Goal: Task Accomplishment & Management: Manage account settings

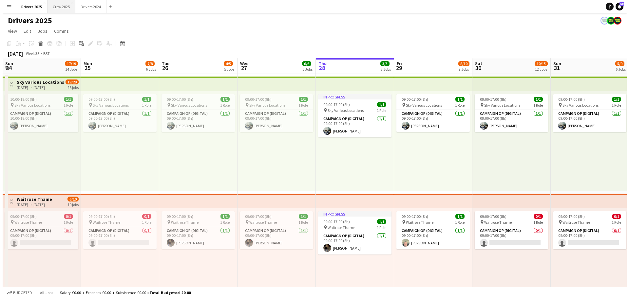
scroll to position [0, 160]
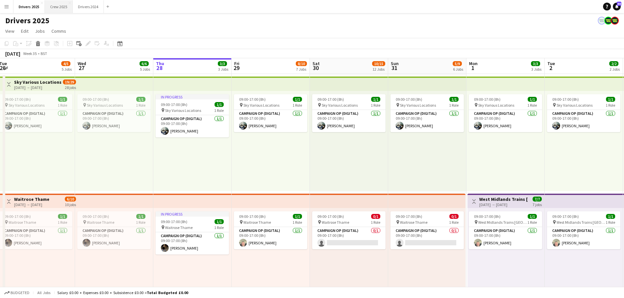
click at [61, 1] on button "Crew 2025 Close" at bounding box center [59, 6] width 28 height 13
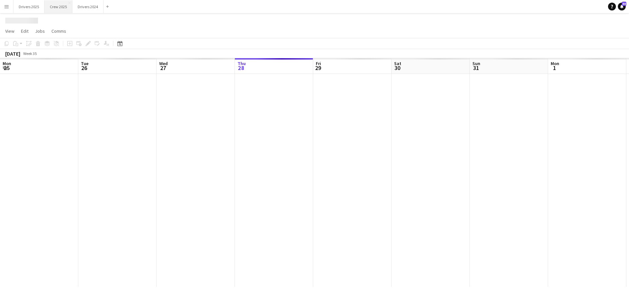
scroll to position [0, 157]
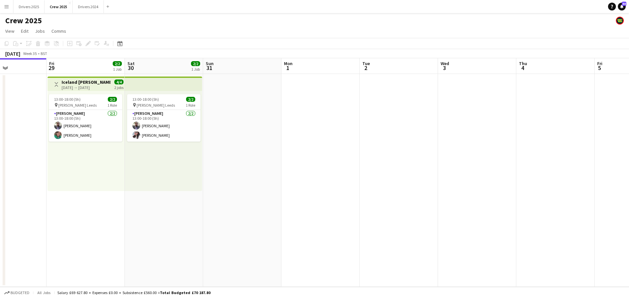
drag, startPoint x: 449, startPoint y: 151, endPoint x: 89, endPoint y: 129, distance: 361.2
click at [90, 130] on app-calendar-viewport "Tue 26 4/4 1 Job Wed 27 3/3 1 Job Thu 28 Fri 29 2/2 1 Job Sat 30 2/2 1 Job Sun …" at bounding box center [314, 172] width 629 height 229
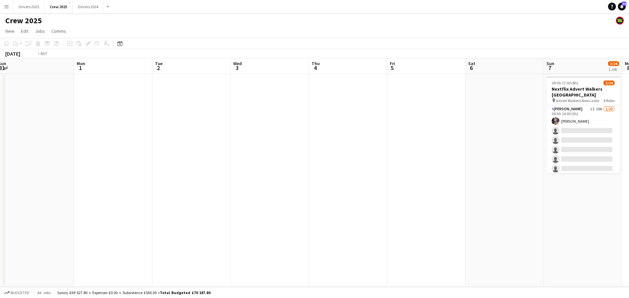
scroll to position [0, 223]
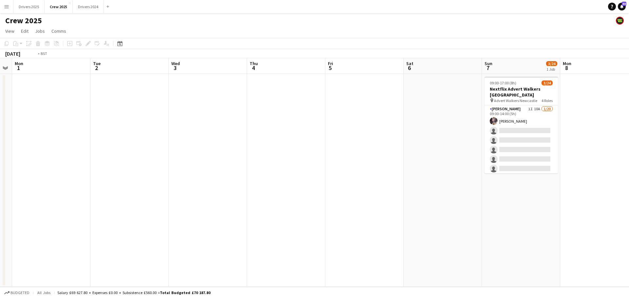
drag, startPoint x: 0, startPoint y: 97, endPoint x: 0, endPoint y: 73, distance: 24.6
click at [0, 73] on app-calendar-viewport "Fri 29 2/2 1 Job Sat 30 2/2 1 Job Sun 31 Mon 1 Tue 2 Wed 3 Thu 4 Fri 5 Sat 6 Su…" at bounding box center [314, 172] width 629 height 229
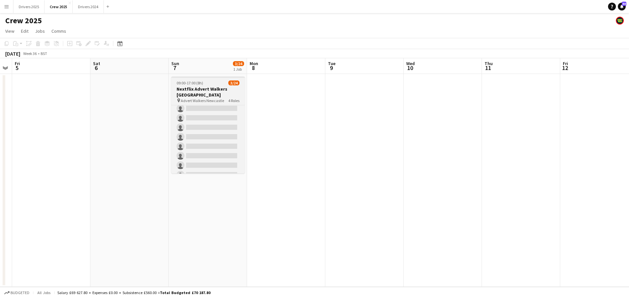
scroll to position [141, 0]
click at [198, 90] on h3 "Nextflix Advert Walkers [GEOGRAPHIC_DATA]" at bounding box center [207, 92] width 73 height 12
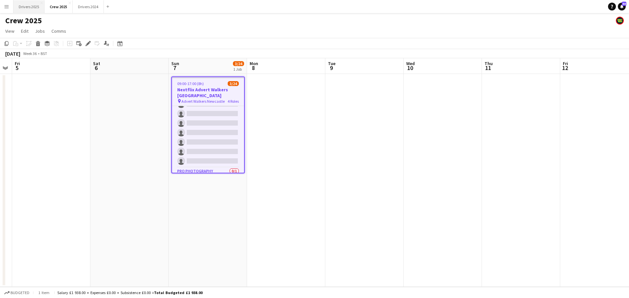
click at [20, 4] on button "Drivers 2025 Close" at bounding box center [28, 6] width 31 height 13
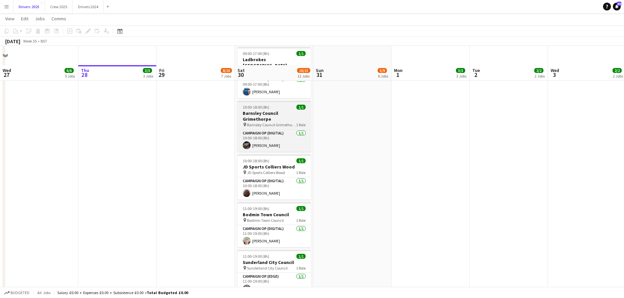
scroll to position [819, 0]
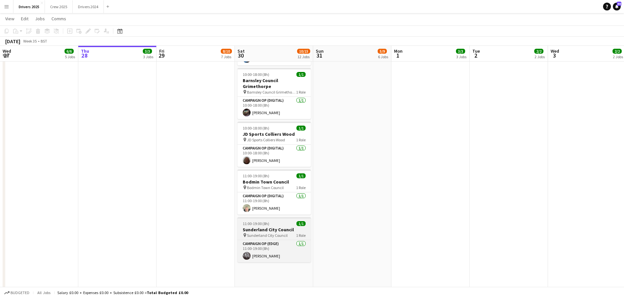
click at [279, 227] on h3 "Sunderland City Council" at bounding box center [273, 230] width 73 height 6
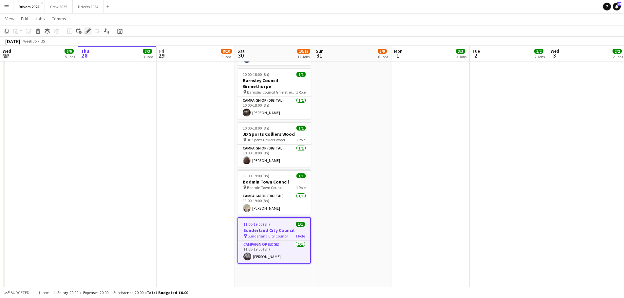
click at [87, 32] on icon at bounding box center [88, 31] width 4 height 4
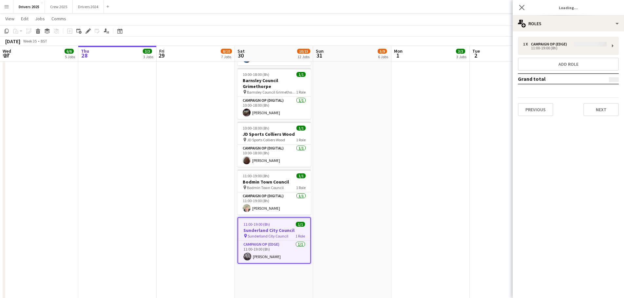
type input "**********"
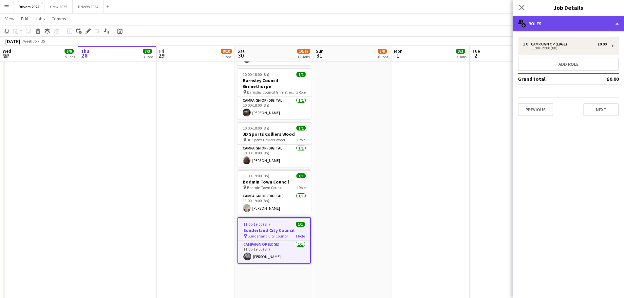
click at [545, 23] on div "multiple-users-add Roles" at bounding box center [568, 24] width 111 height 16
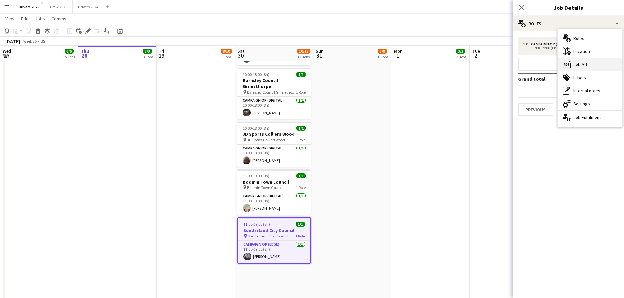
click at [583, 63] on div "ads-window Job Ad" at bounding box center [589, 64] width 65 height 13
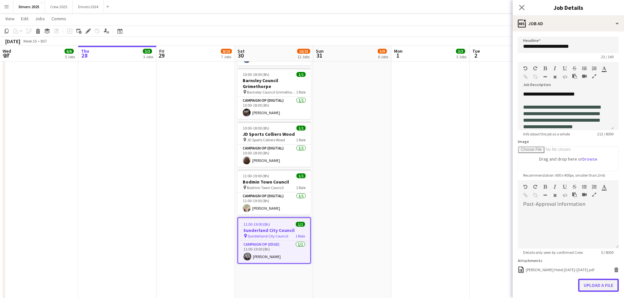
click at [597, 285] on button "Upload a file" at bounding box center [598, 285] width 41 height 13
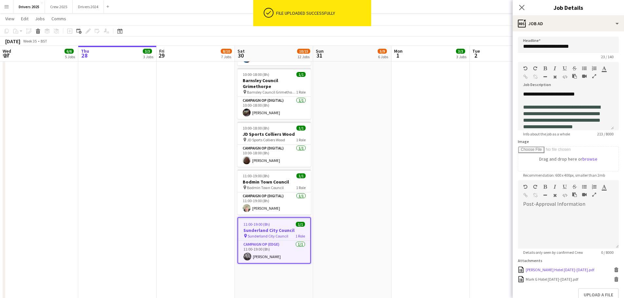
click at [614, 269] on icon "Delete" at bounding box center [616, 270] width 5 height 5
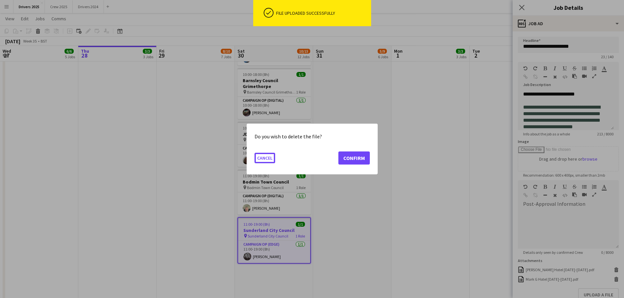
scroll to position [0, 0]
click at [348, 155] on button "Confirm" at bounding box center [353, 158] width 31 height 13
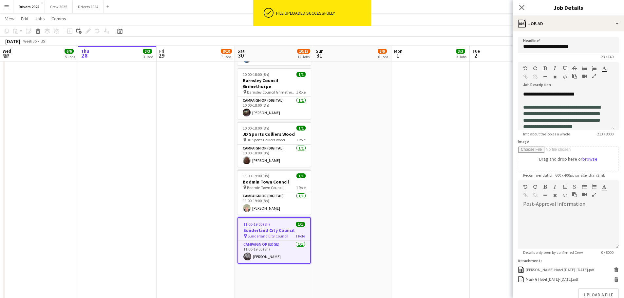
scroll to position [819, 0]
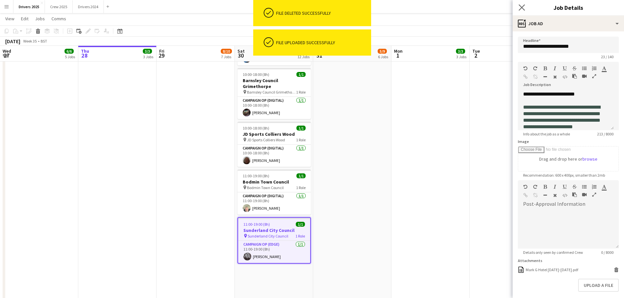
click at [521, 11] on app-icon "Close pop-in" at bounding box center [521, 7] width 9 height 9
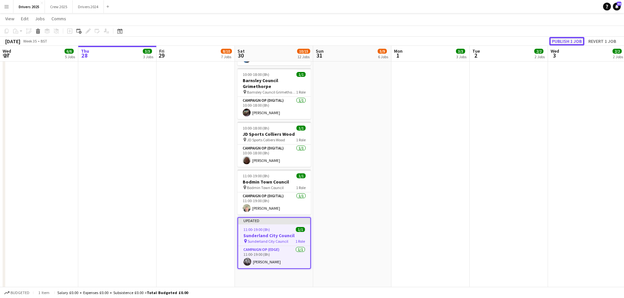
click at [570, 39] on button "Publish 1 job" at bounding box center [566, 41] width 35 height 9
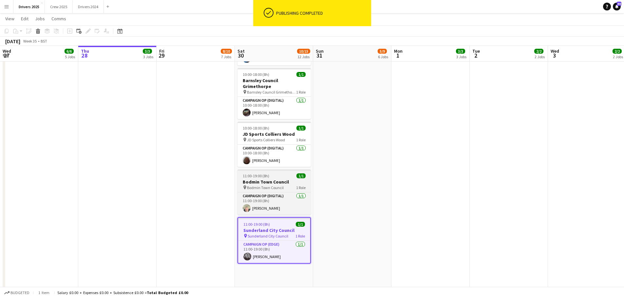
click at [268, 179] on h3 "Bodmin Town Council" at bounding box center [273, 182] width 73 height 6
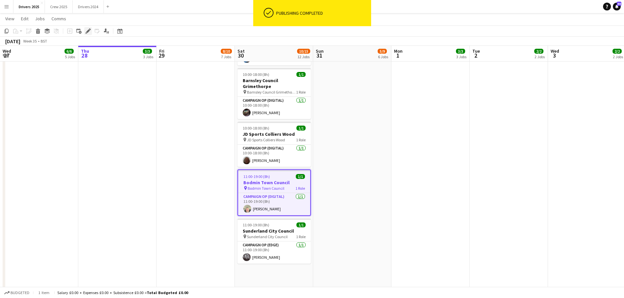
click at [88, 32] on icon at bounding box center [88, 31] width 4 height 4
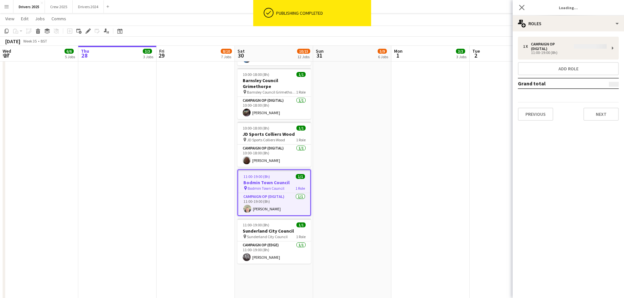
type input "**********"
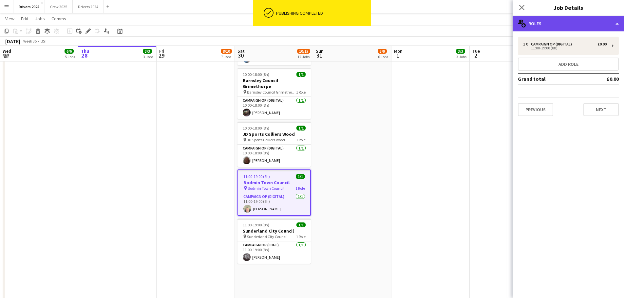
click at [558, 25] on div "multiple-users-add Roles" at bounding box center [568, 24] width 111 height 16
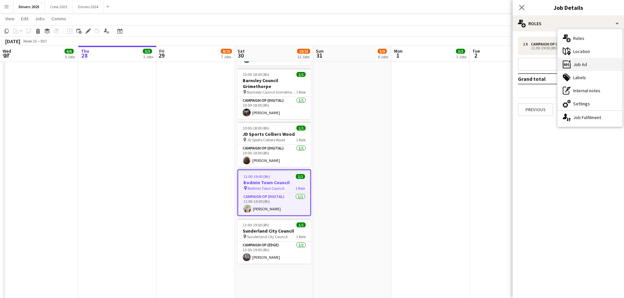
click at [582, 69] on div "ads-window Job Ad" at bounding box center [589, 64] width 65 height 13
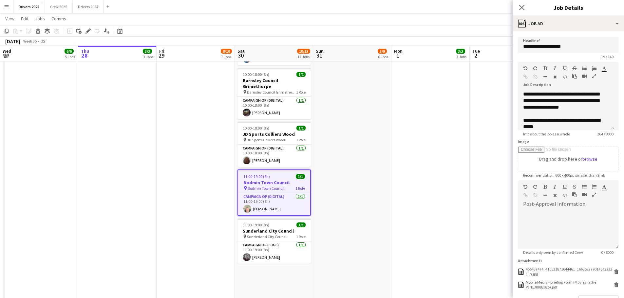
scroll to position [47, 0]
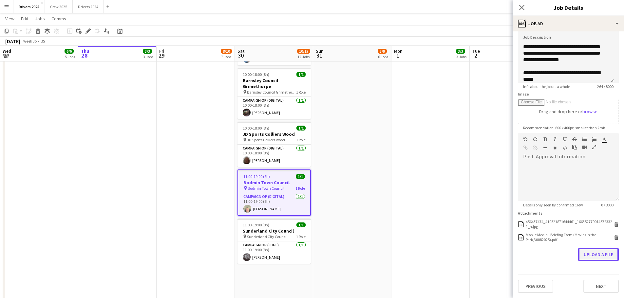
click at [597, 257] on button "Upload a file" at bounding box center [598, 254] width 41 height 13
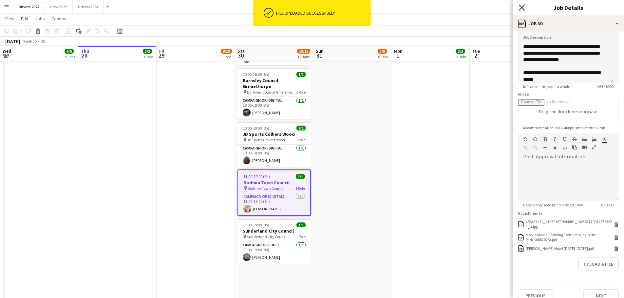
click at [521, 6] on icon "Close pop-in" at bounding box center [521, 7] width 6 height 6
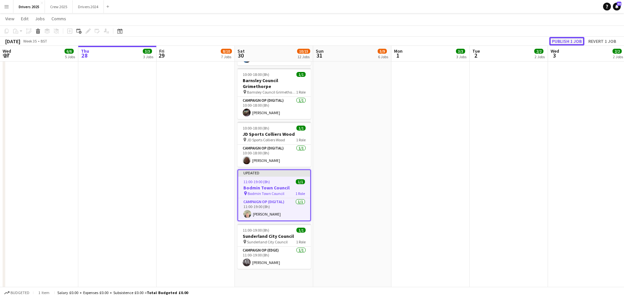
click at [564, 40] on button "Publish 1 job" at bounding box center [566, 41] width 35 height 9
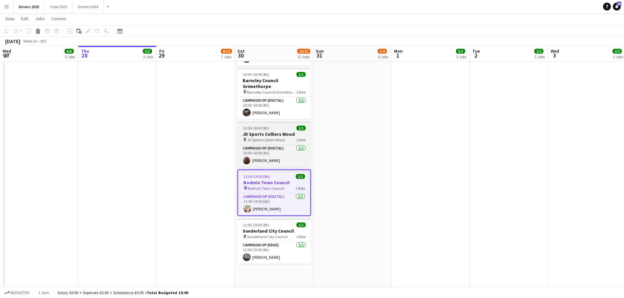
click at [268, 138] on span "JD Sports Colliers Wood" at bounding box center [266, 140] width 38 height 5
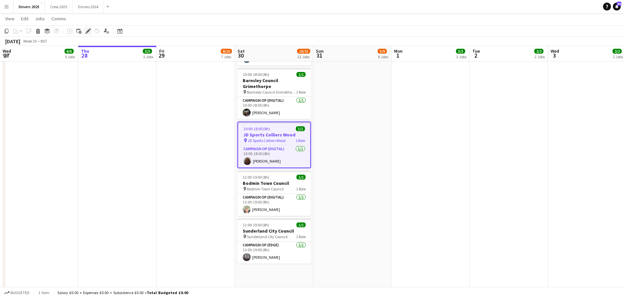
click at [88, 30] on icon "Edit" at bounding box center [87, 30] width 5 height 5
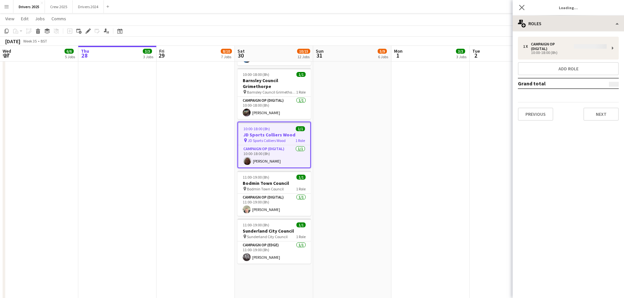
type input "**********"
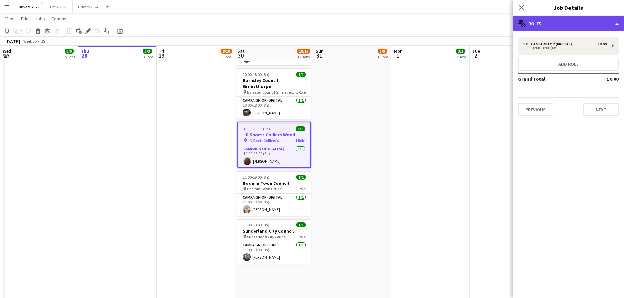
click at [564, 22] on div "multiple-users-add Roles" at bounding box center [568, 24] width 111 height 16
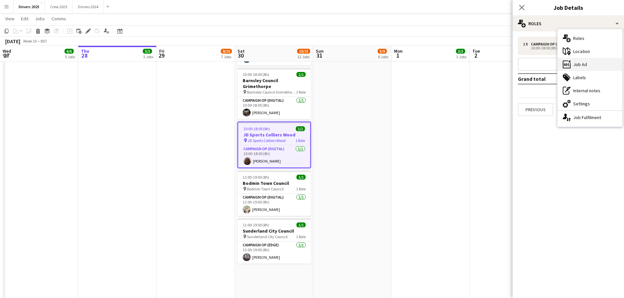
click at [570, 66] on div "ads-window Job Ad" at bounding box center [589, 64] width 65 height 13
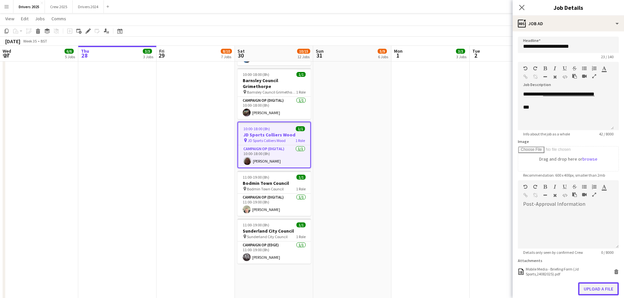
click at [599, 288] on button "Upload a file" at bounding box center [598, 289] width 41 height 13
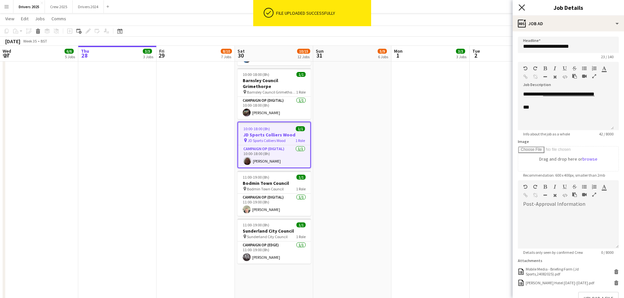
click at [524, 6] on icon at bounding box center [521, 7] width 6 height 6
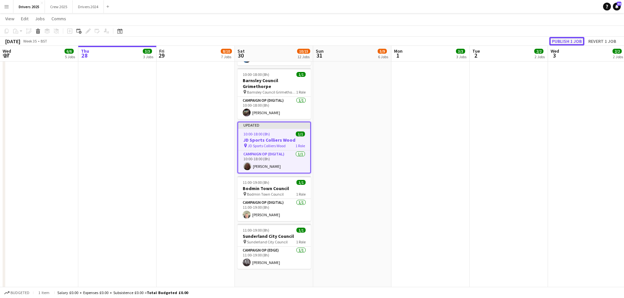
click at [577, 39] on button "Publish 1 job" at bounding box center [566, 41] width 35 height 9
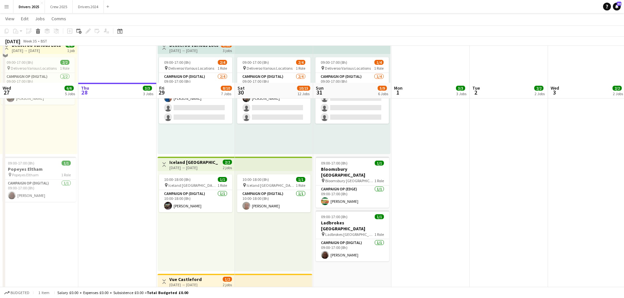
scroll to position [426, 0]
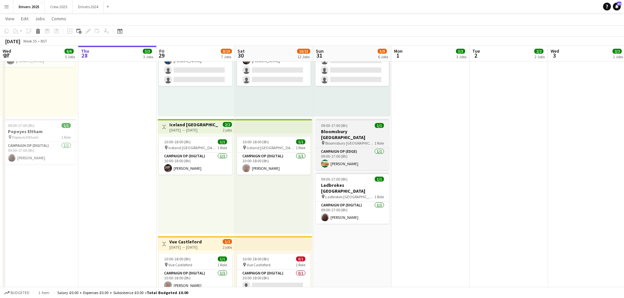
click at [357, 141] on span "Bloomsbury [GEOGRAPHIC_DATA]" at bounding box center [349, 143] width 49 height 5
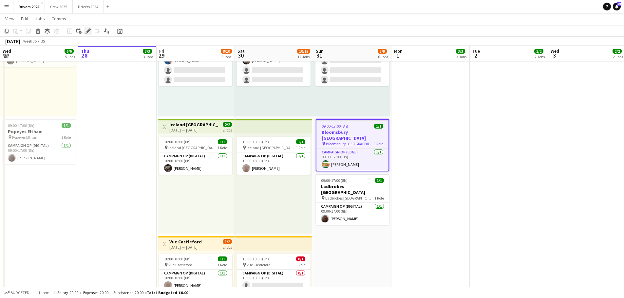
click at [85, 30] on icon "Edit" at bounding box center [87, 30] width 5 height 5
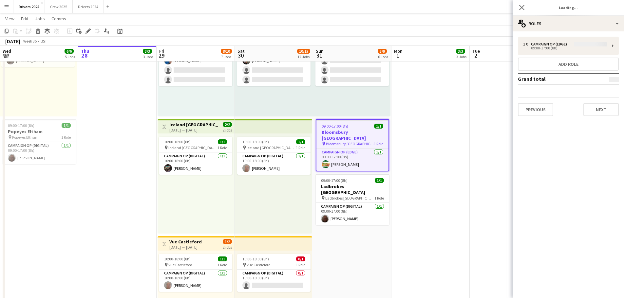
type input "**********"
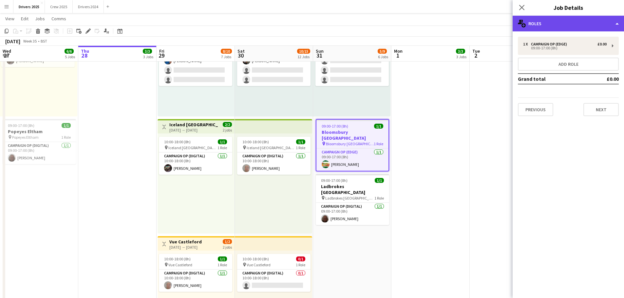
click at [559, 24] on div "multiple-users-add Roles" at bounding box center [568, 24] width 111 height 16
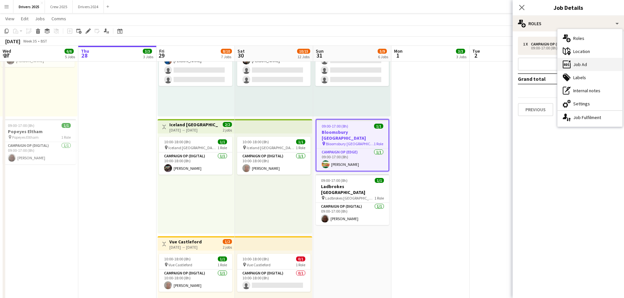
click at [580, 67] on div "ads-window Job Ad" at bounding box center [589, 64] width 65 height 13
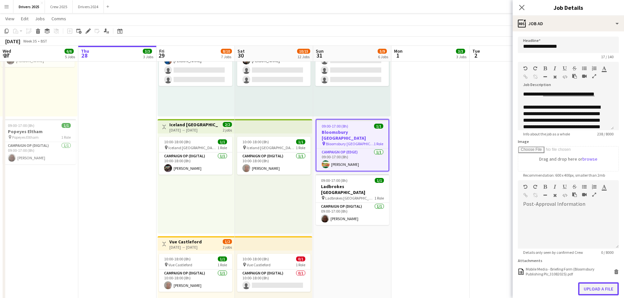
click at [594, 286] on button "Upload a file" at bounding box center [598, 289] width 41 height 13
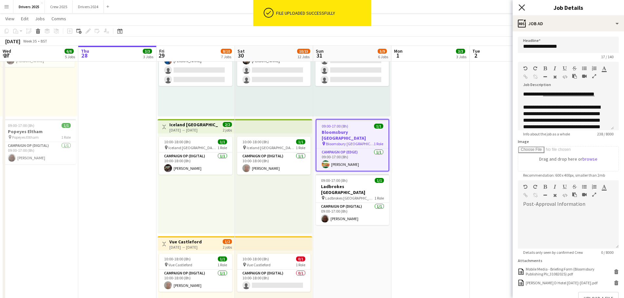
click at [521, 8] on icon at bounding box center [521, 7] width 6 height 6
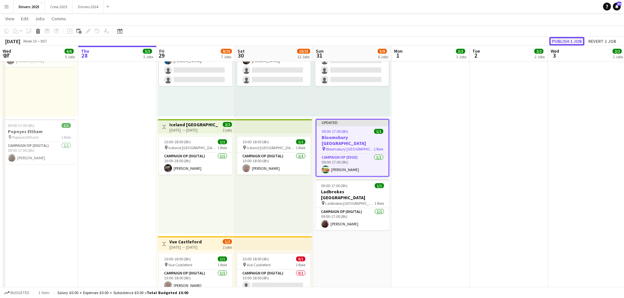
click at [571, 38] on button "Publish 1 job" at bounding box center [566, 41] width 35 height 9
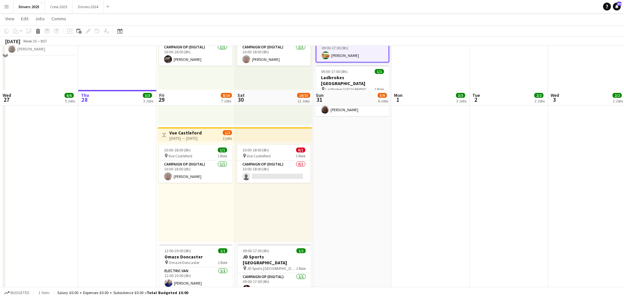
scroll to position [589, 0]
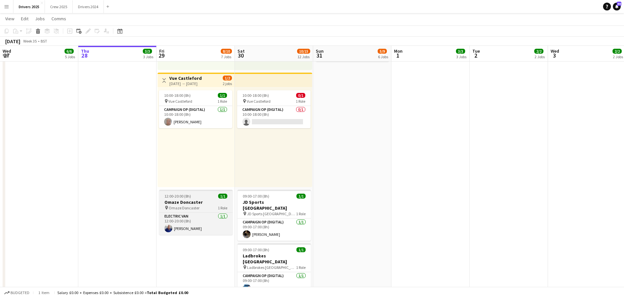
click at [183, 204] on h3 "Omaze Doncaster" at bounding box center [195, 202] width 73 height 6
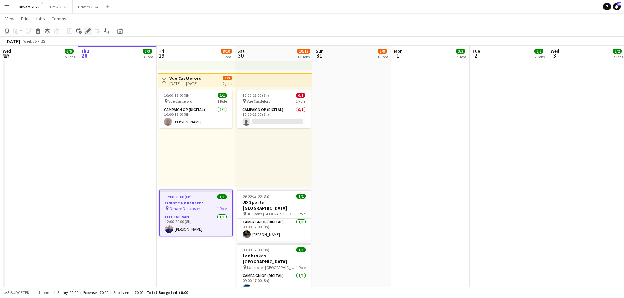
click at [88, 33] on icon "Edit" at bounding box center [87, 30] width 5 height 5
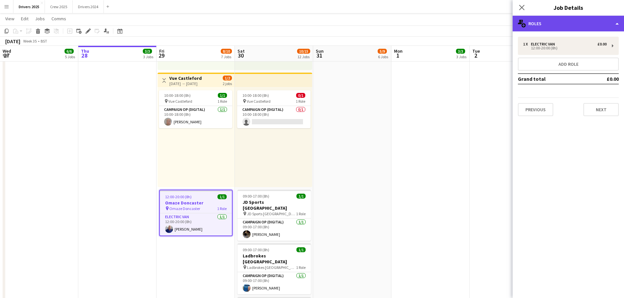
click at [553, 29] on div "multiple-users-add Roles" at bounding box center [568, 24] width 111 height 16
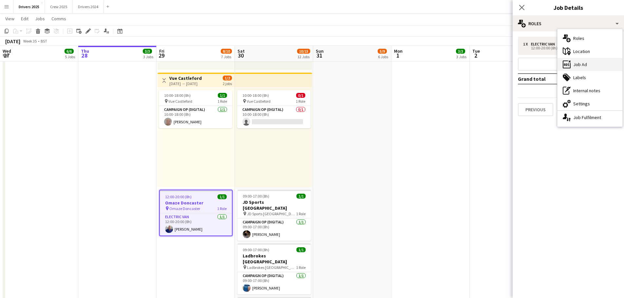
click at [585, 66] on div "ads-window Job Ad" at bounding box center [589, 64] width 65 height 13
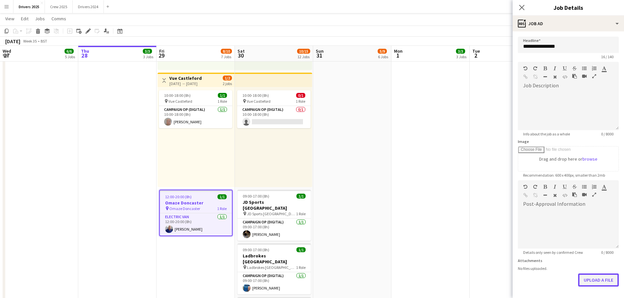
click at [596, 284] on button "Upload a file" at bounding box center [598, 280] width 41 height 13
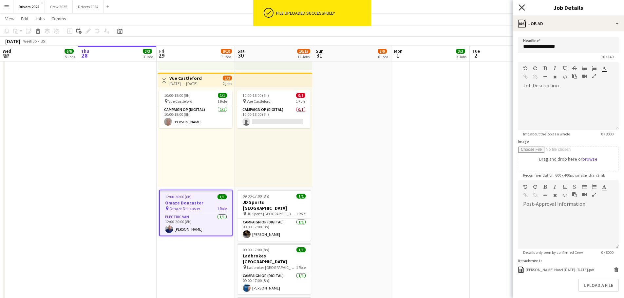
click at [522, 9] on icon "Close pop-in" at bounding box center [521, 7] width 6 height 6
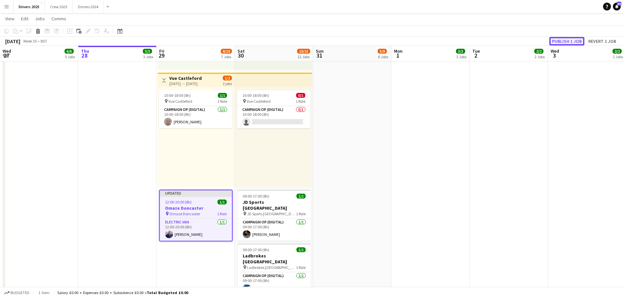
click at [563, 42] on button "Publish 1 job" at bounding box center [566, 41] width 35 height 9
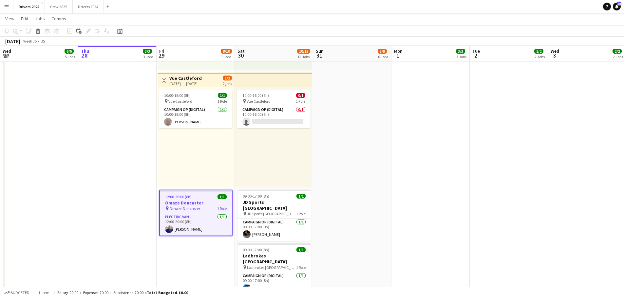
click at [196, 201] on h3 "Omaze Doncaster" at bounding box center [196, 203] width 72 height 6
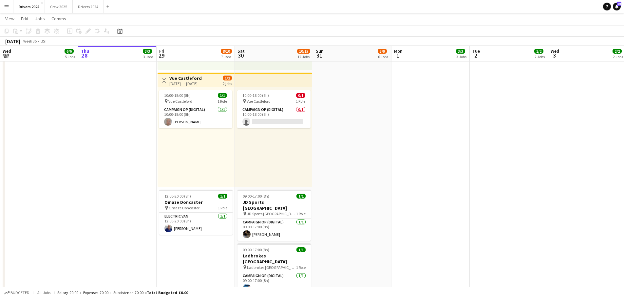
click at [189, 196] on span "12:00-20:00 (8h)" at bounding box center [177, 196] width 27 height 5
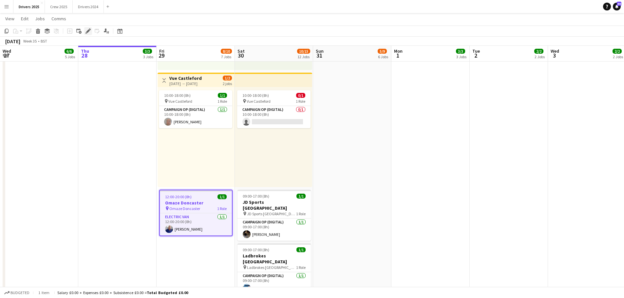
click at [87, 34] on div "Edit" at bounding box center [88, 31] width 8 height 8
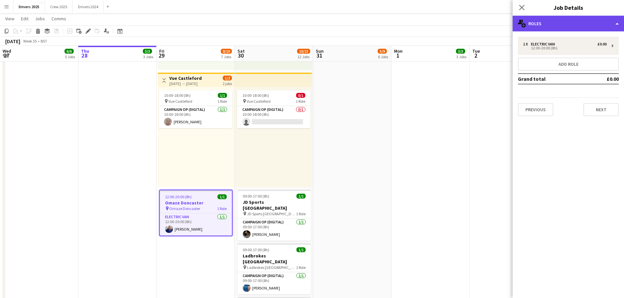
click at [587, 20] on div "multiple-users-add Roles" at bounding box center [568, 24] width 111 height 16
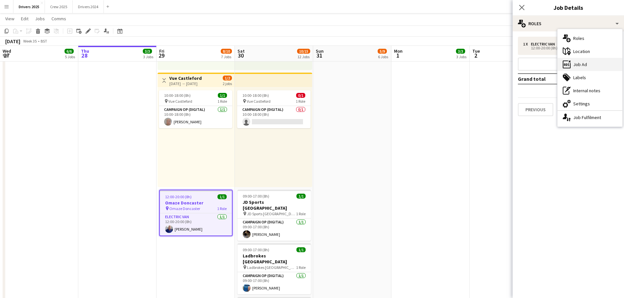
click at [604, 64] on div "ads-window Job Ad" at bounding box center [589, 64] width 65 height 13
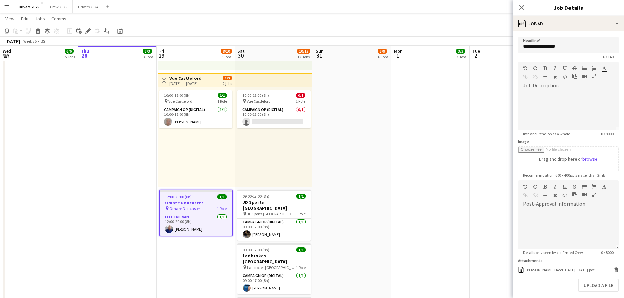
click at [522, 6] on icon "Close pop-in" at bounding box center [521, 7] width 5 height 5
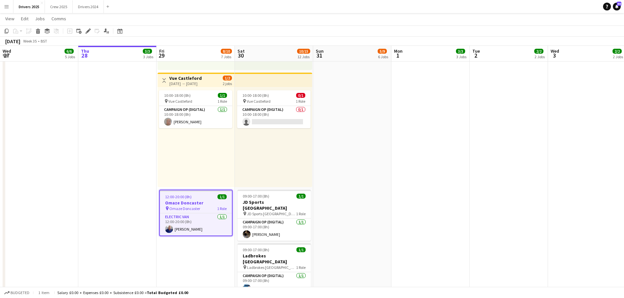
click at [189, 203] on h3 "Omaze Doncaster" at bounding box center [196, 203] width 72 height 6
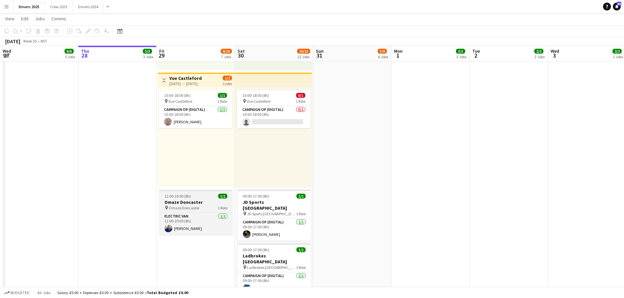
click at [178, 197] on span "12:00-20:00 (8h)" at bounding box center [177, 196] width 27 height 5
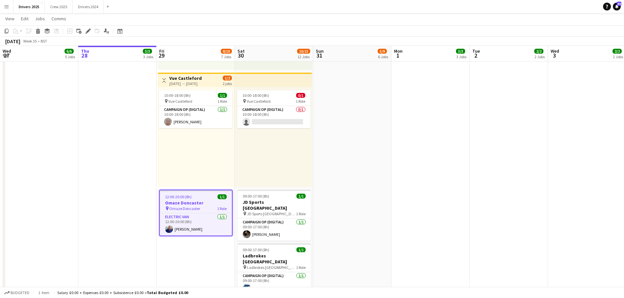
click at [83, 30] on div "Add job Add linked Job Edit Edit linked Job Applicants" at bounding box center [85, 31] width 50 height 8
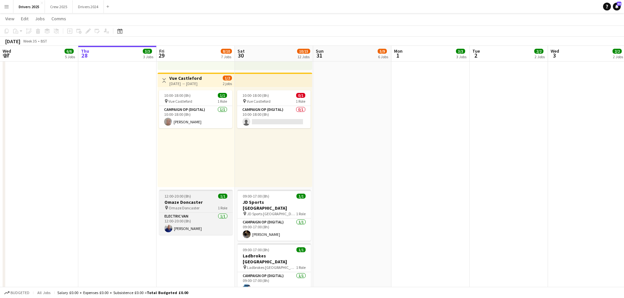
click at [176, 203] on h3 "Omaze Doncaster" at bounding box center [195, 202] width 73 height 6
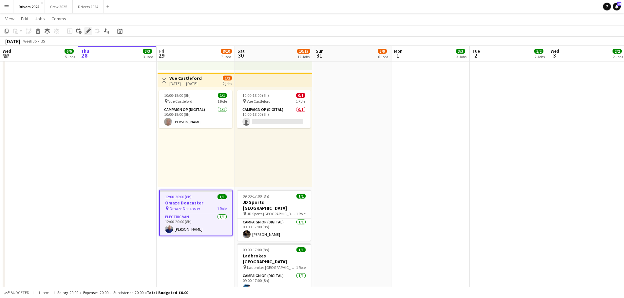
click at [90, 31] on icon "Edit" at bounding box center [87, 30] width 5 height 5
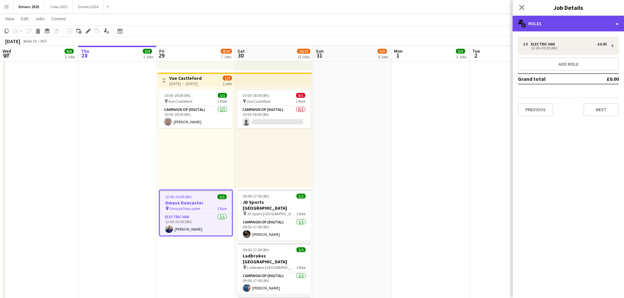
click at [565, 18] on div "multiple-users-add Roles" at bounding box center [568, 24] width 111 height 16
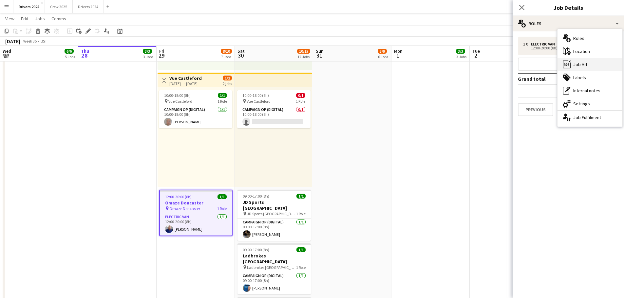
click at [585, 63] on div "ads-window Job Ad" at bounding box center [589, 64] width 65 height 13
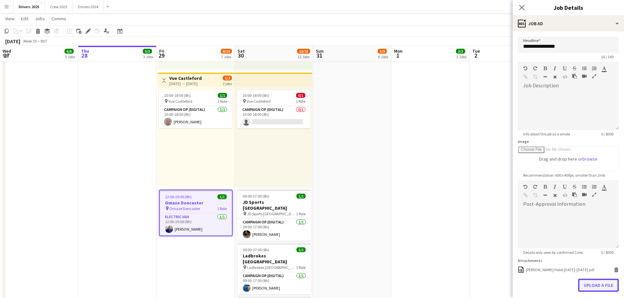
click at [587, 281] on button "Upload a file" at bounding box center [598, 285] width 41 height 13
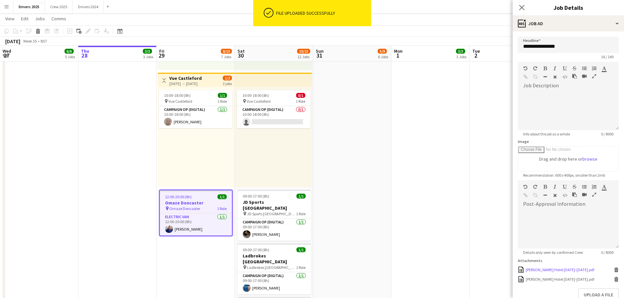
click at [614, 268] on icon at bounding box center [616, 269] width 4 height 2
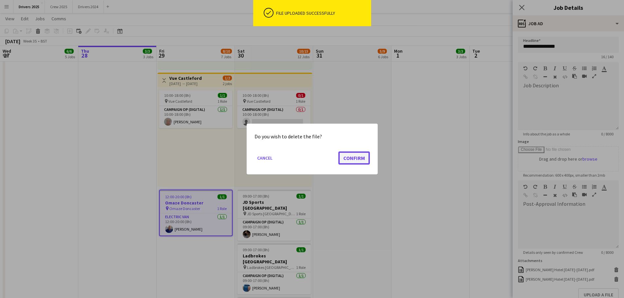
click at [366, 155] on button "Confirm" at bounding box center [353, 158] width 31 height 13
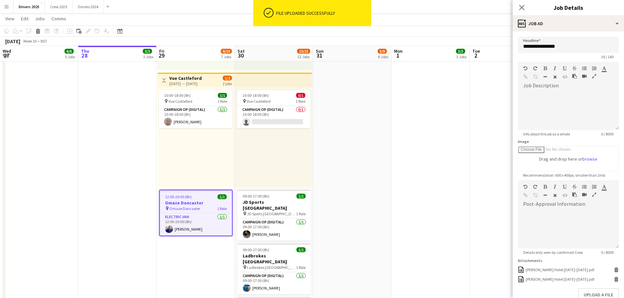
scroll to position [589, 0]
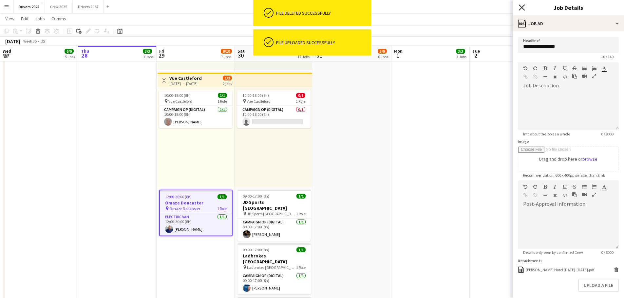
click at [523, 7] on icon at bounding box center [521, 7] width 6 height 6
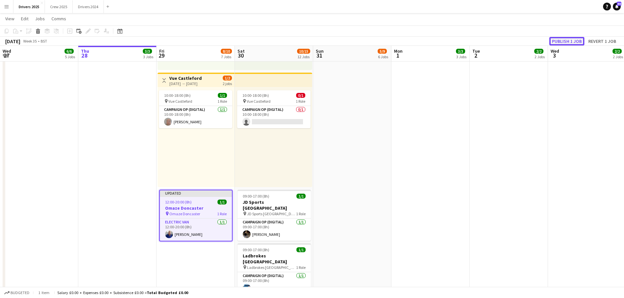
click at [560, 44] on button "Publish 1 job" at bounding box center [566, 41] width 35 height 9
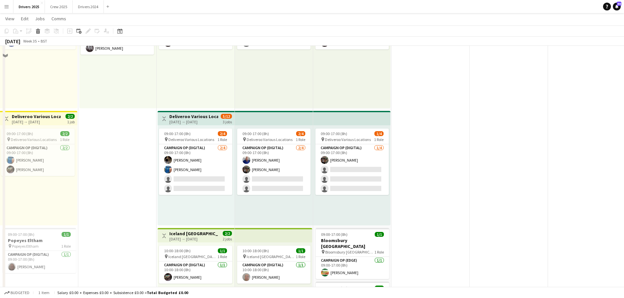
scroll to position [262, 0]
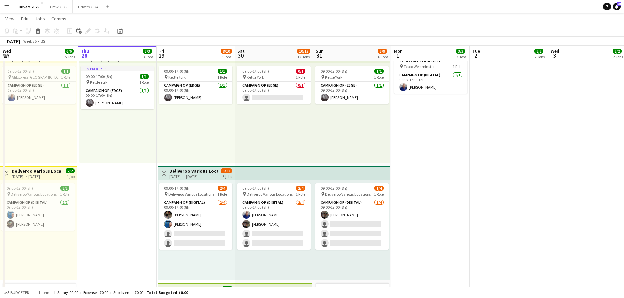
click at [269, 169] on app-top-bar at bounding box center [274, 173] width 78 height 14
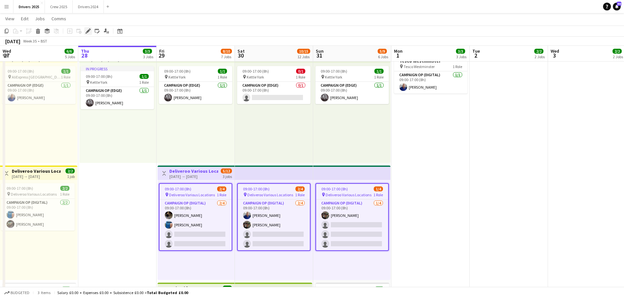
click at [86, 32] on icon "Edit" at bounding box center [87, 30] width 5 height 5
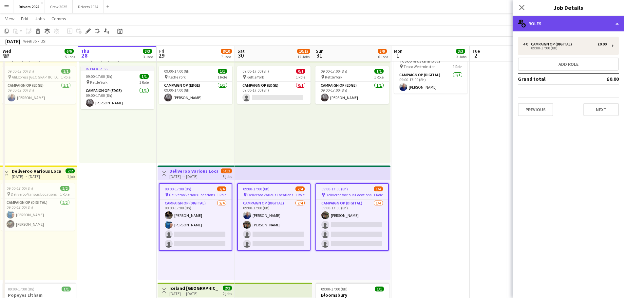
click at [573, 24] on div "multiple-users-add Roles" at bounding box center [568, 24] width 111 height 16
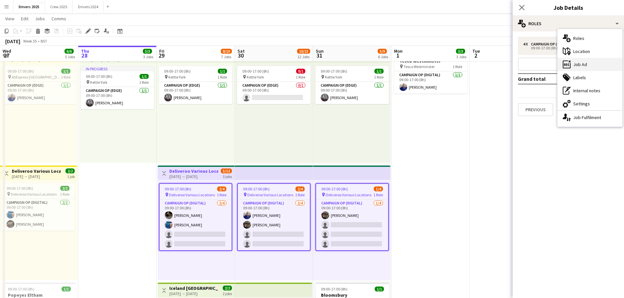
click at [583, 66] on div "ads-window Job Ad" at bounding box center [589, 64] width 65 height 13
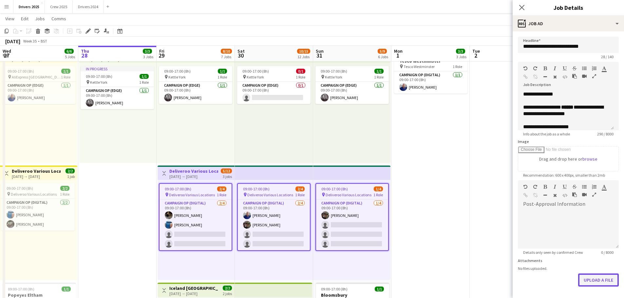
click at [588, 279] on button "Upload a file" at bounding box center [598, 280] width 41 height 13
click at [517, 2] on div "Close pop-in" at bounding box center [522, 7] width 18 height 15
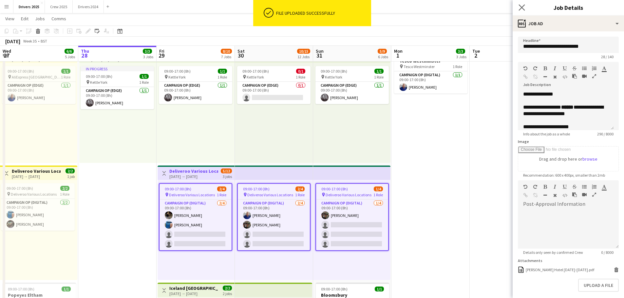
click at [521, 11] on app-icon "Close pop-in" at bounding box center [521, 7] width 9 height 9
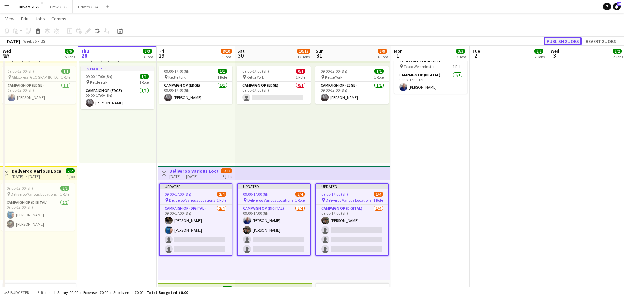
click at [577, 39] on button "Publish 3 jobs" at bounding box center [563, 41] width 38 height 9
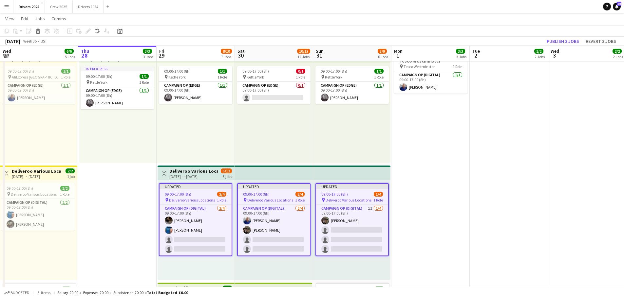
click at [272, 166] on app-top-bar at bounding box center [274, 173] width 78 height 14
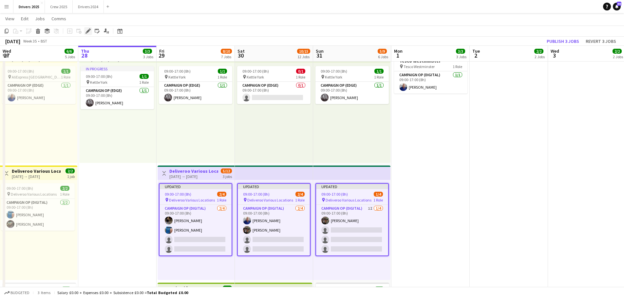
click at [86, 31] on icon "Edit" at bounding box center [87, 30] width 5 height 5
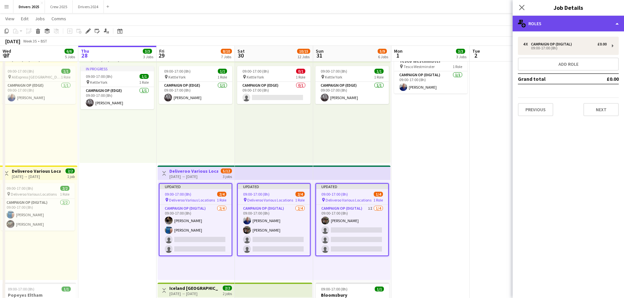
click at [542, 24] on div "multiple-users-add Roles" at bounding box center [568, 24] width 111 height 16
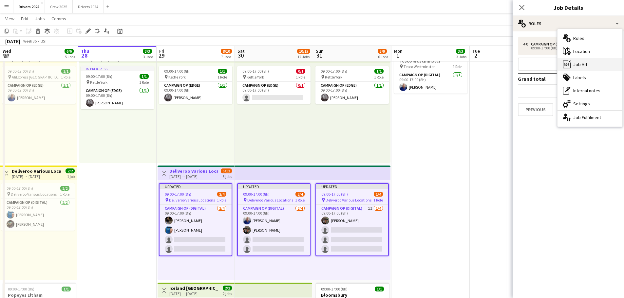
click at [581, 64] on div "ads-window Job Ad" at bounding box center [589, 64] width 65 height 13
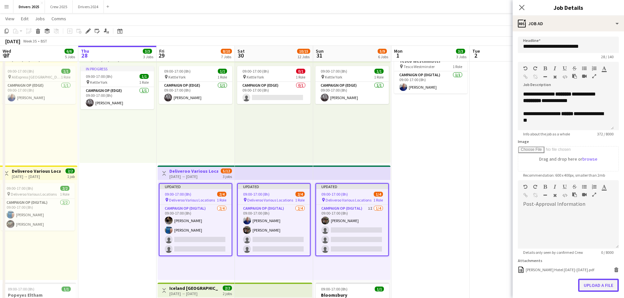
click at [600, 285] on button "Upload a file" at bounding box center [598, 285] width 41 height 13
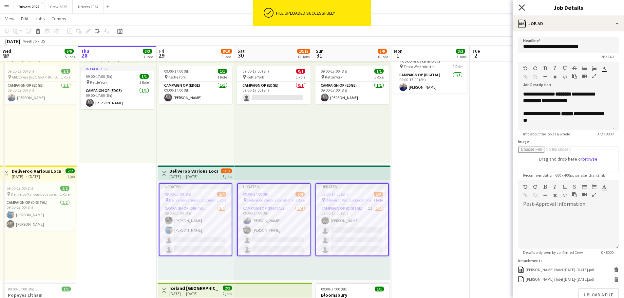
click at [520, 5] on icon "Close pop-in" at bounding box center [521, 7] width 6 height 6
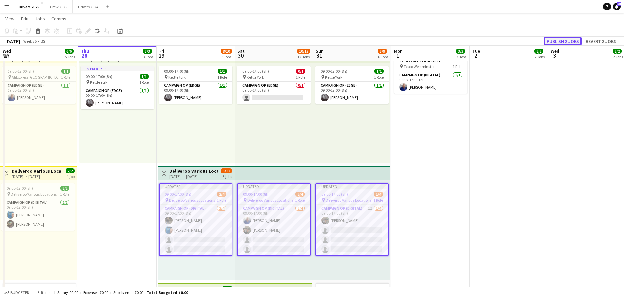
click at [567, 39] on button "Publish 3 jobs" at bounding box center [563, 41] width 38 height 9
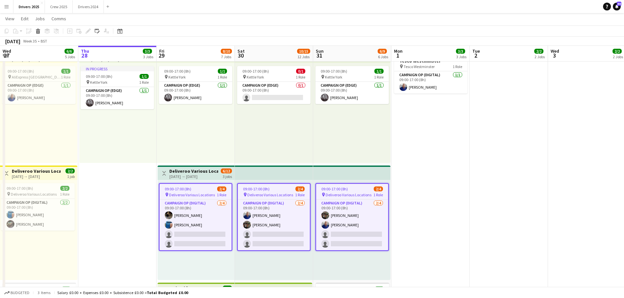
click at [204, 170] on h3 "Deliveroo Various Locations" at bounding box center [193, 171] width 49 height 6
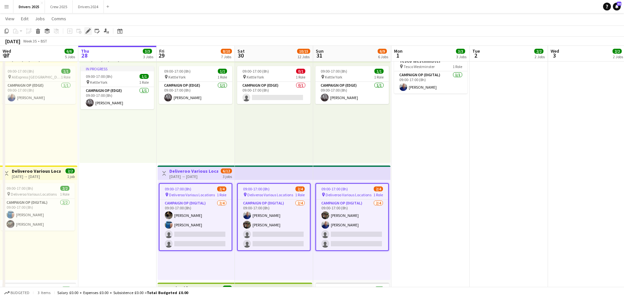
click at [87, 31] on icon at bounding box center [88, 31] width 4 height 4
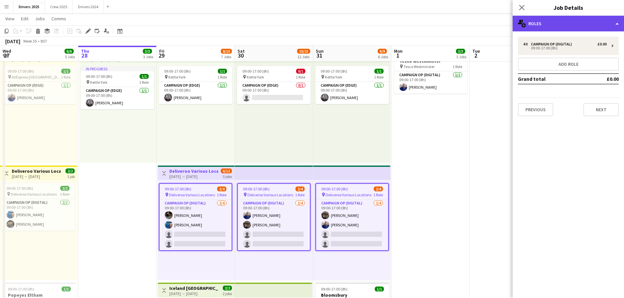
click at [578, 23] on div "multiple-users-add Roles" at bounding box center [568, 24] width 111 height 16
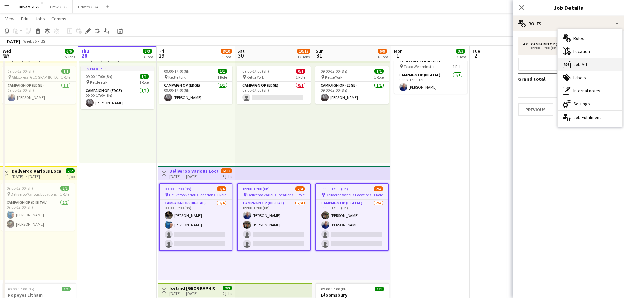
click at [580, 64] on div "ads-window Job Ad" at bounding box center [589, 64] width 65 height 13
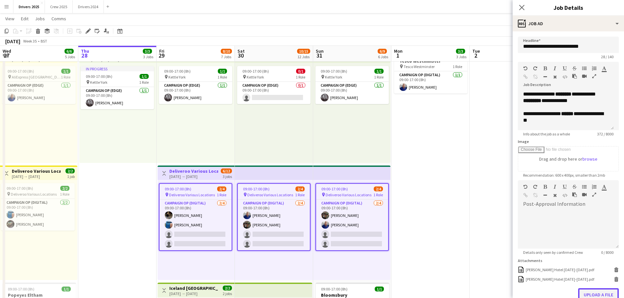
click at [594, 294] on button "Upload a file" at bounding box center [598, 295] width 41 height 13
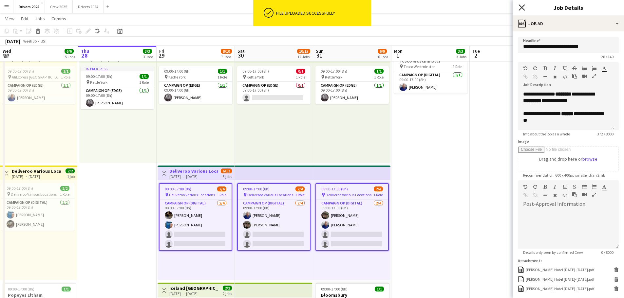
click at [519, 5] on icon at bounding box center [521, 7] width 6 height 6
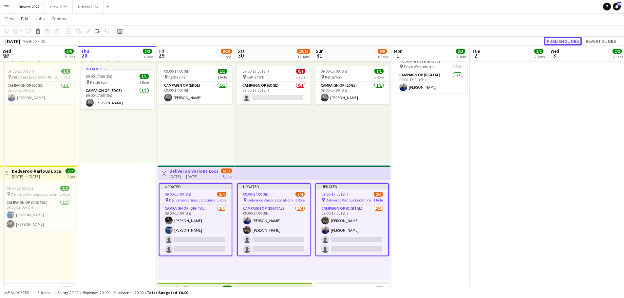
click at [569, 40] on button "Publish 3 jobs" at bounding box center [563, 41] width 38 height 9
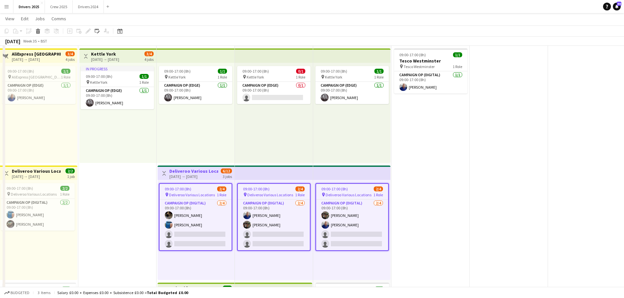
scroll to position [164, 0]
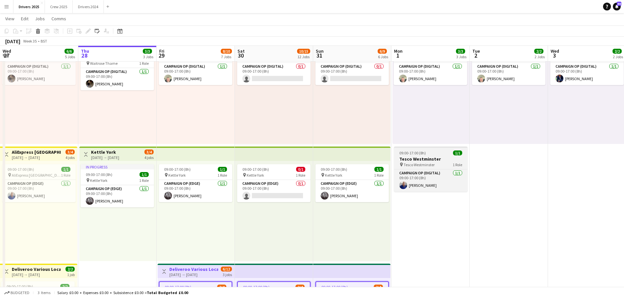
click at [428, 162] on span "Tesco Westminster" at bounding box center [418, 164] width 31 height 5
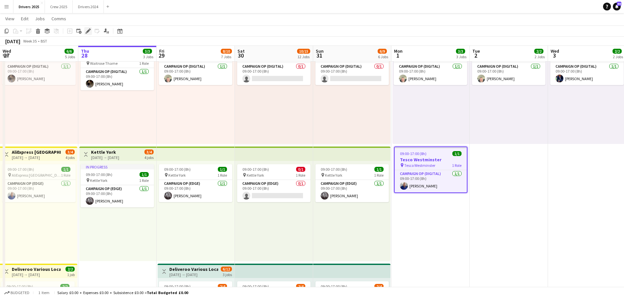
click at [88, 30] on icon "Edit" at bounding box center [87, 30] width 5 height 5
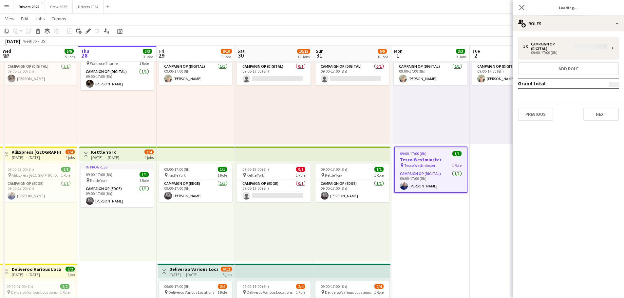
type input "**********"
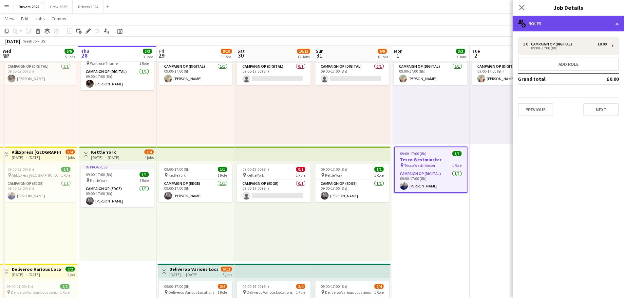
drag, startPoint x: 553, startPoint y: 24, endPoint x: 558, endPoint y: 25, distance: 5.2
click at [553, 24] on div "multiple-users-add Roles" at bounding box center [568, 24] width 111 height 16
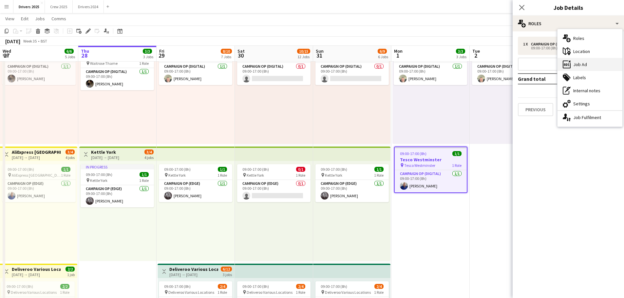
click at [575, 61] on div "ads-window Job Ad" at bounding box center [589, 64] width 65 height 13
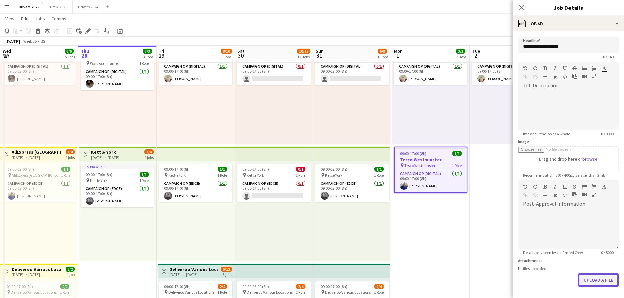
click at [603, 282] on button "Upload a file" at bounding box center [598, 280] width 41 height 13
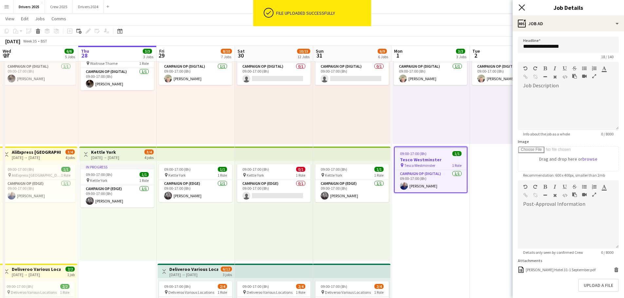
click at [523, 7] on icon "Close pop-in" at bounding box center [521, 7] width 6 height 6
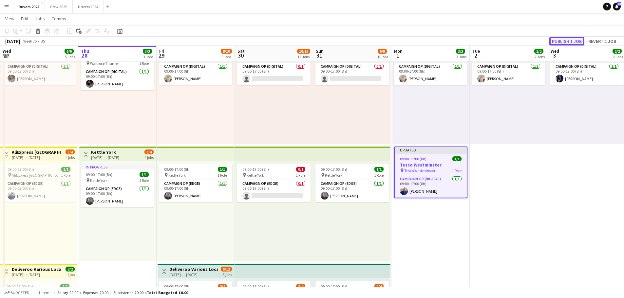
click at [564, 41] on button "Publish 1 job" at bounding box center [566, 41] width 35 height 9
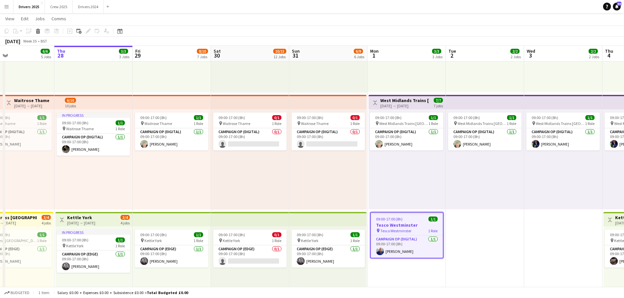
scroll to position [0, 190]
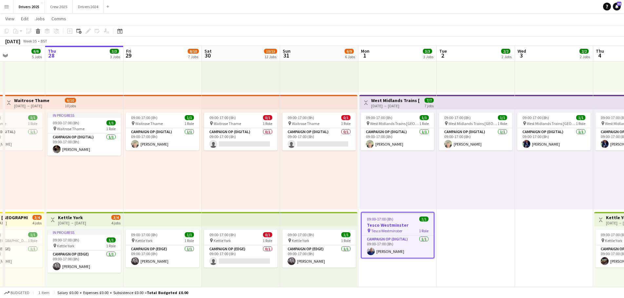
drag, startPoint x: 533, startPoint y: 258, endPoint x: 500, endPoint y: 253, distance: 33.4
click at [399, 99] on h3 "West Midlands Trains [GEOGRAPHIC_DATA]" at bounding box center [395, 101] width 49 height 6
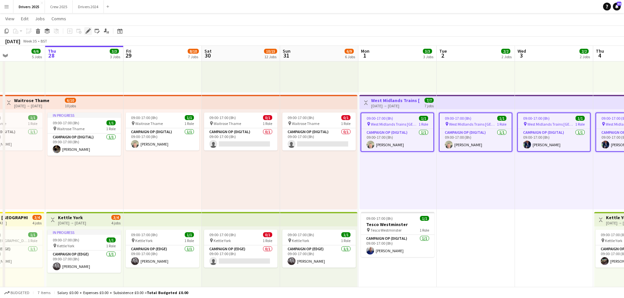
click at [90, 31] on icon "Edit" at bounding box center [87, 30] width 5 height 5
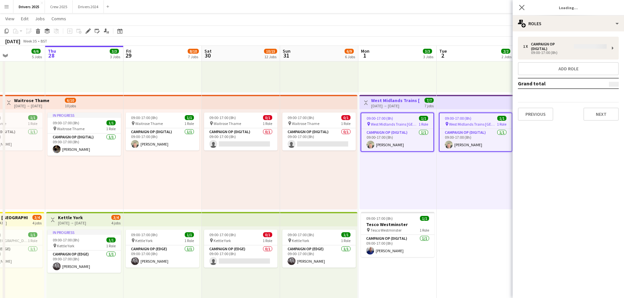
type input "**********"
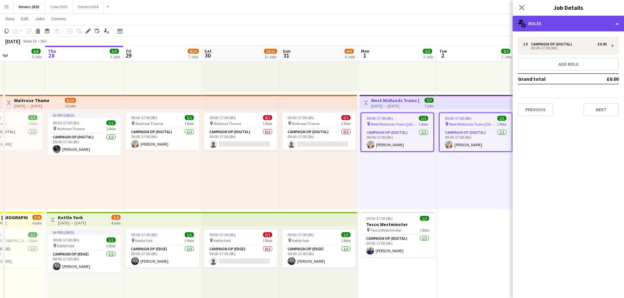
click at [526, 23] on div "multiple-users-add Roles" at bounding box center [568, 24] width 111 height 16
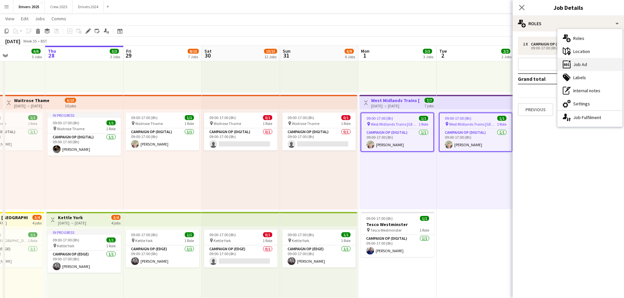
click at [579, 66] on div "ads-window Job Ad" at bounding box center [589, 64] width 65 height 13
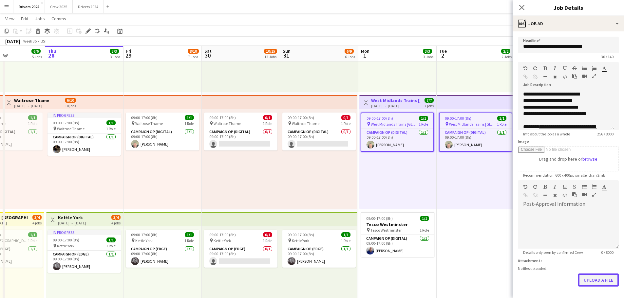
click at [595, 275] on button "Upload a file" at bounding box center [598, 280] width 41 height 13
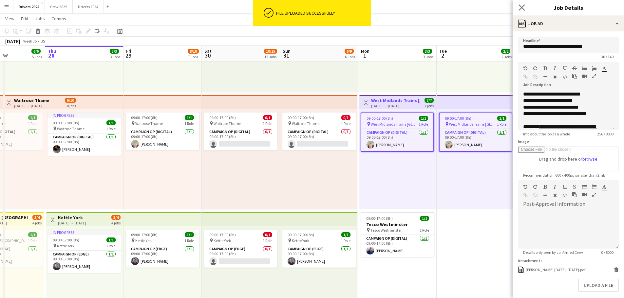
click at [525, 9] on app-icon "Close pop-in" at bounding box center [521, 7] width 9 height 9
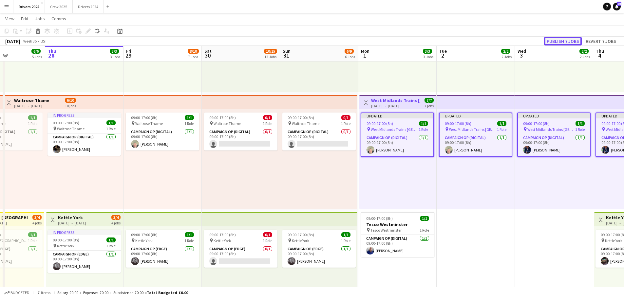
click at [565, 38] on button "Publish 7 jobs" at bounding box center [563, 41] width 38 height 9
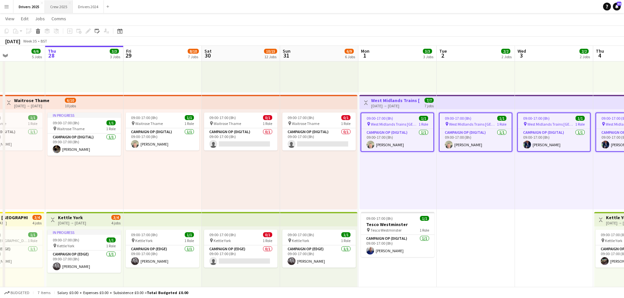
click at [54, 8] on button "Crew 2025 Close" at bounding box center [59, 6] width 28 height 13
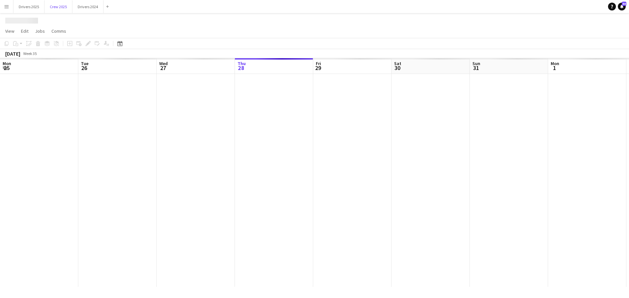
scroll to position [0, 157]
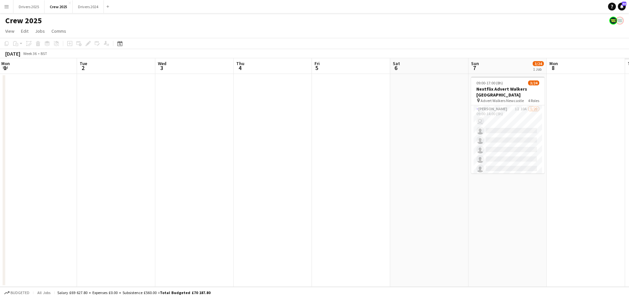
drag, startPoint x: 505, startPoint y: 149, endPoint x: 98, endPoint y: 134, distance: 407.7
click at [88, 142] on app-calendar-viewport "Fri 29 2/2 1 Job Sat 30 2/2 1 Job Sun 31 Mon 1 Tue 2 Wed 3 Thu 4 Fri 5 Sat 6 Su…" at bounding box center [314, 172] width 629 height 229
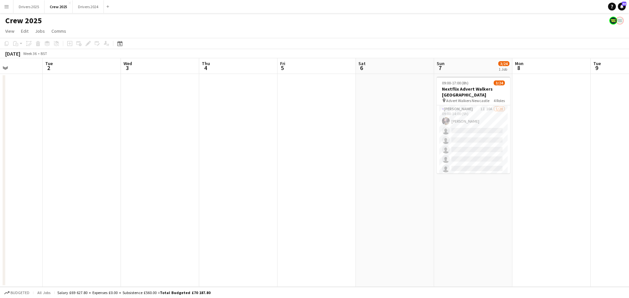
scroll to position [0, 253]
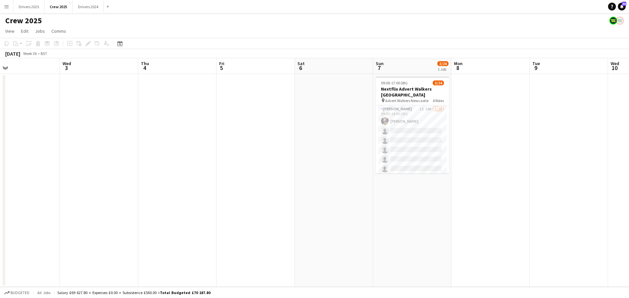
drag, startPoint x: 326, startPoint y: 145, endPoint x: 265, endPoint y: 151, distance: 61.2
click at [265, 151] on app-calendar-viewport "Sat 30 2/2 1 Job Sun 31 Mon 1 Tue 2 Wed 3 Thu 4 Fri 5 Sat 6 Sun 7 3/24 1 Job Mo…" at bounding box center [314, 172] width 629 height 229
click at [421, 132] on app-card-role "[PERSON_NAME] 1I 10A [DATE] 09:00-14:00 (5h) [PERSON_NAME] single-neutral-actio…" at bounding box center [412, 206] width 73 height 203
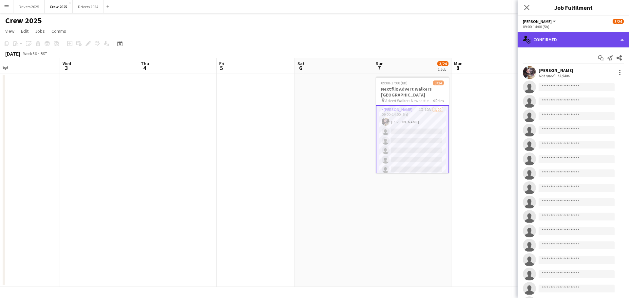
click at [572, 39] on div "single-neutral-actions-check-2 Confirmed" at bounding box center [572, 40] width 111 height 16
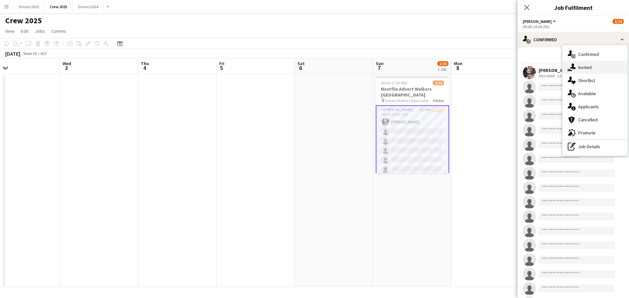
click at [598, 67] on div "single-neutral-actions-share-1 Invited" at bounding box center [594, 67] width 65 height 13
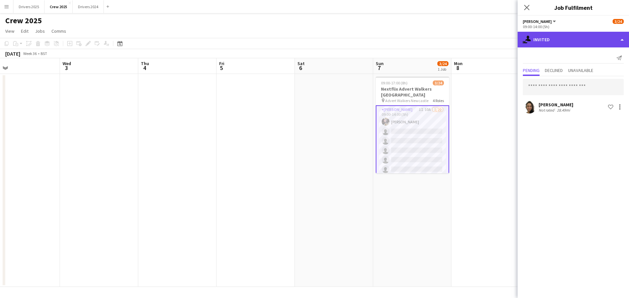
click at [572, 39] on div "single-neutral-actions-share-1 Invited" at bounding box center [572, 40] width 111 height 16
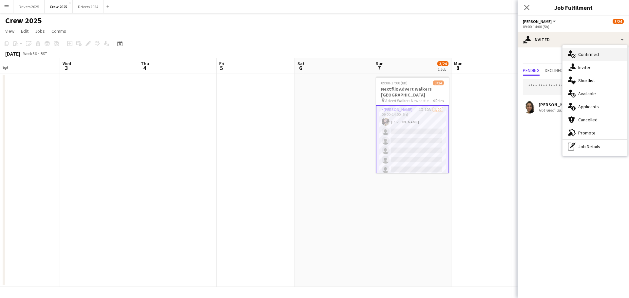
click at [585, 54] on div "single-neutral-actions-check-2 Confirmed" at bounding box center [594, 54] width 65 height 13
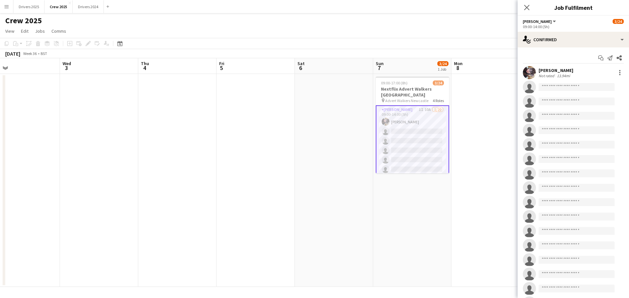
click at [531, 68] on app-user-avatar at bounding box center [529, 72] width 13 height 13
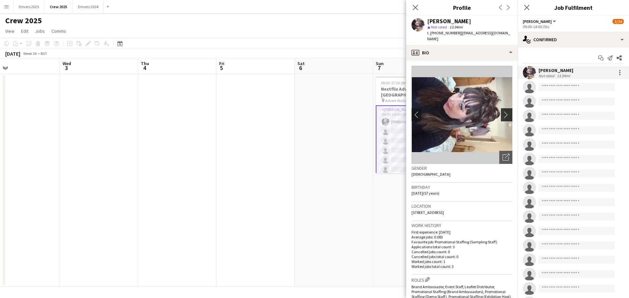
click at [502, 111] on app-icon "chevron-right" at bounding box center [507, 114] width 10 height 7
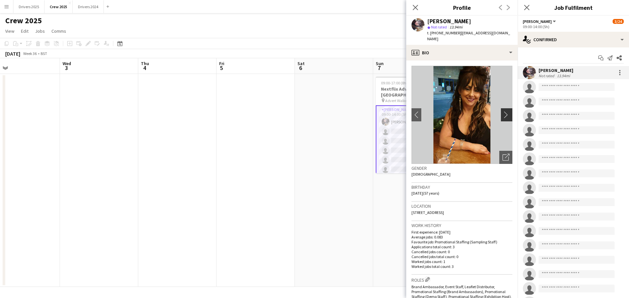
click at [502, 111] on app-icon "chevron-right" at bounding box center [507, 114] width 10 height 7
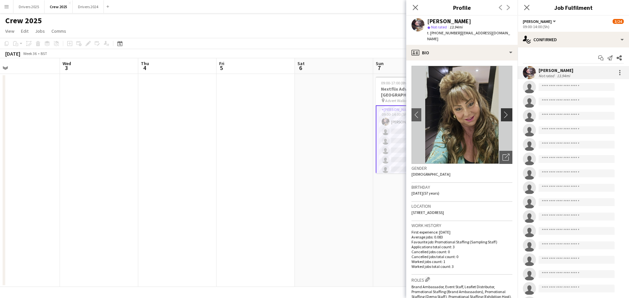
click at [502, 111] on app-icon "chevron-right" at bounding box center [507, 114] width 10 height 7
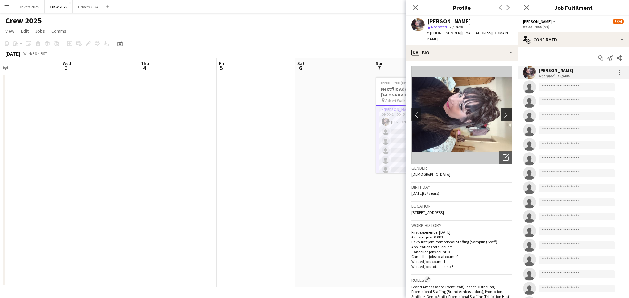
click at [502, 111] on app-icon "chevron-right" at bounding box center [507, 114] width 10 height 7
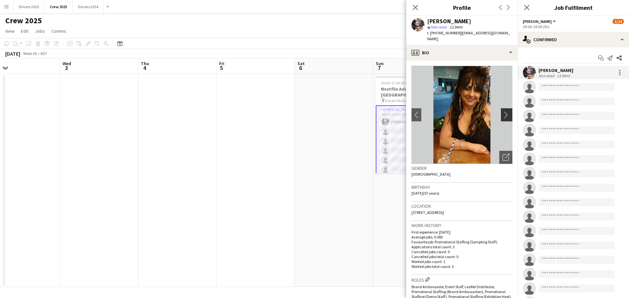
click at [502, 111] on app-icon "chevron-right" at bounding box center [507, 114] width 10 height 7
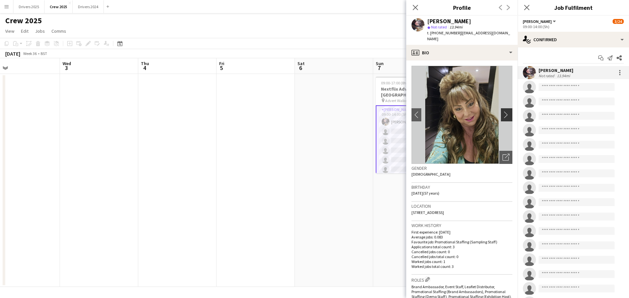
click at [502, 111] on app-icon "chevron-right" at bounding box center [507, 114] width 10 height 7
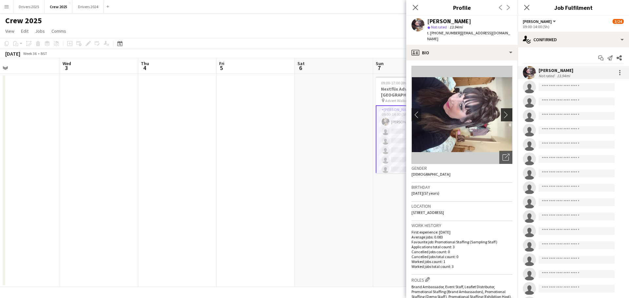
click at [502, 111] on app-icon "chevron-right" at bounding box center [507, 114] width 10 height 7
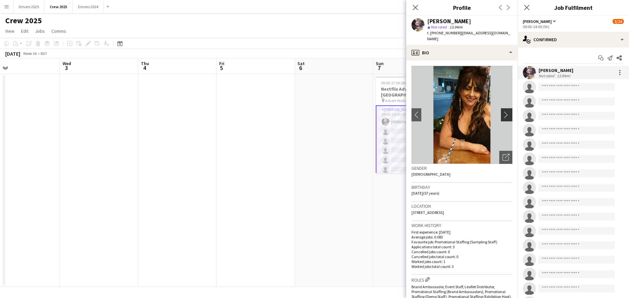
click at [502, 111] on app-icon "chevron-right" at bounding box center [507, 114] width 10 height 7
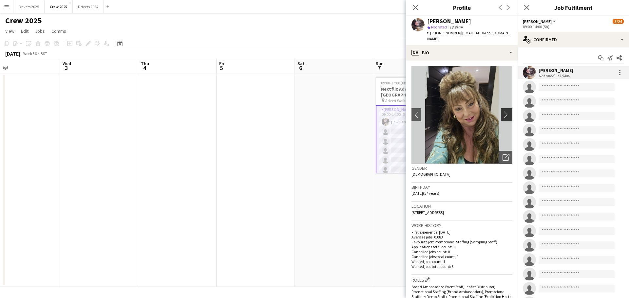
click at [502, 111] on app-icon "chevron-right" at bounding box center [507, 114] width 10 height 7
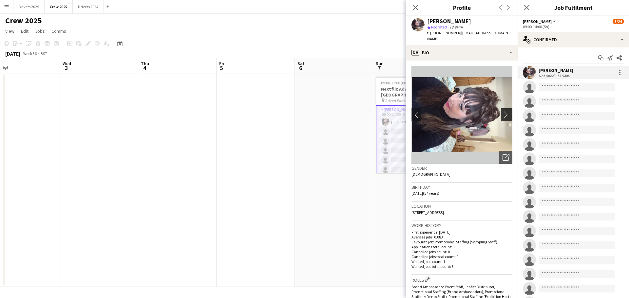
click at [502, 111] on app-icon "chevron-right" at bounding box center [507, 114] width 10 height 7
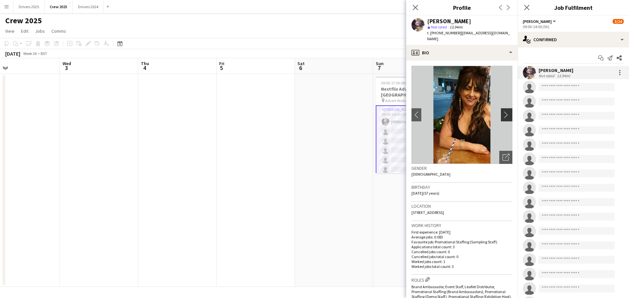
click at [502, 111] on app-icon "chevron-right" at bounding box center [507, 114] width 10 height 7
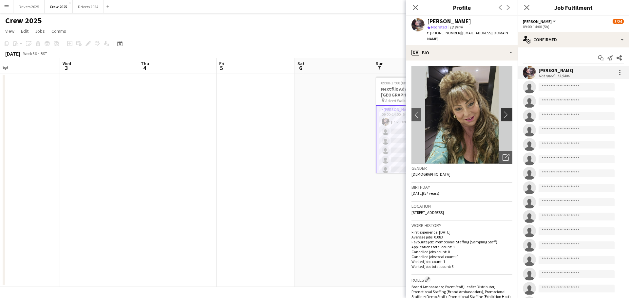
click at [502, 111] on app-icon "chevron-right" at bounding box center [507, 114] width 10 height 7
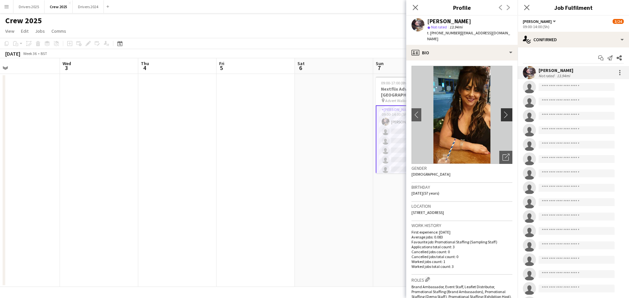
click at [502, 111] on app-icon "chevron-right" at bounding box center [507, 114] width 10 height 7
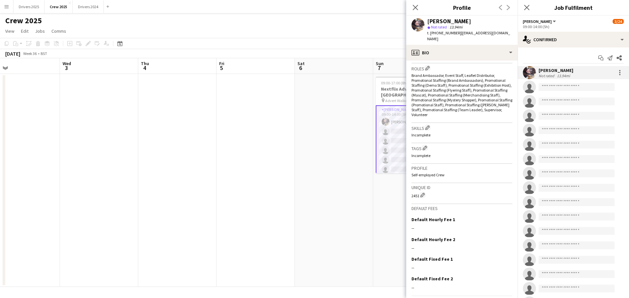
scroll to position [227, 0]
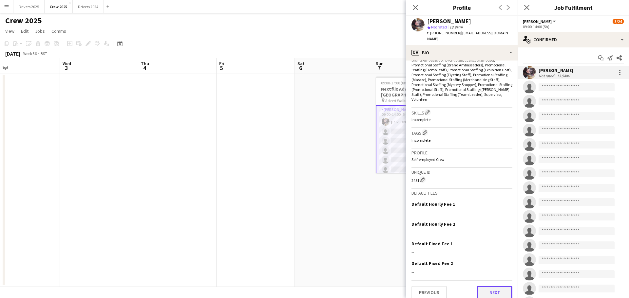
click at [496, 286] on button "Next" at bounding box center [494, 292] width 35 height 13
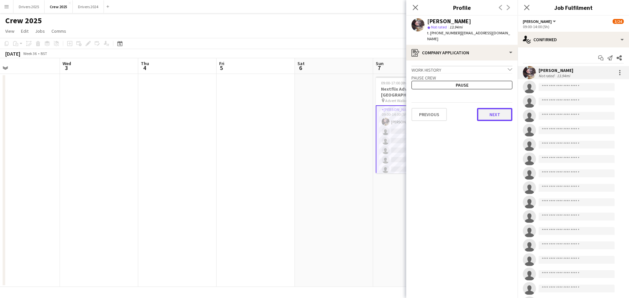
click at [504, 110] on button "Next" at bounding box center [494, 114] width 35 height 13
click at [504, 110] on button "Next" at bounding box center [494, 110] width 35 height 13
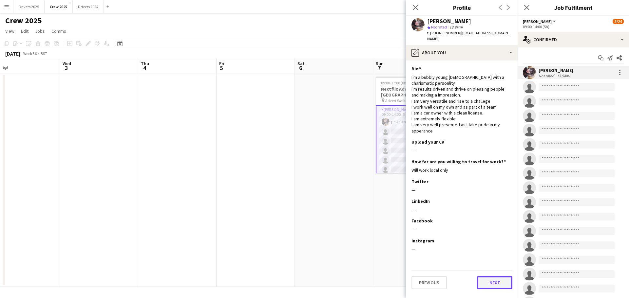
click at [502, 276] on button "Next" at bounding box center [494, 282] width 35 height 13
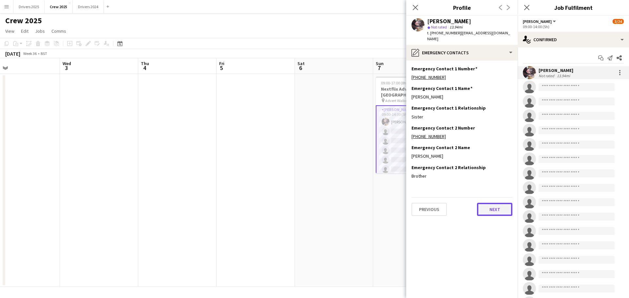
click at [494, 208] on button "Next" at bounding box center [494, 209] width 35 height 13
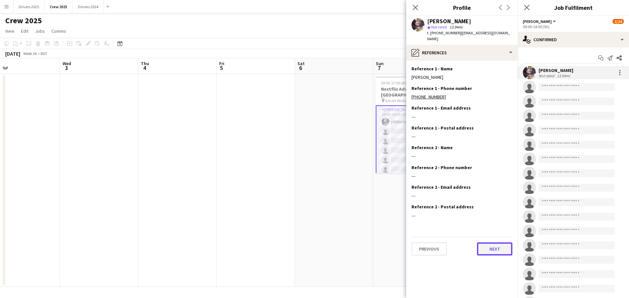
click at [498, 243] on button "Next" at bounding box center [494, 249] width 35 height 13
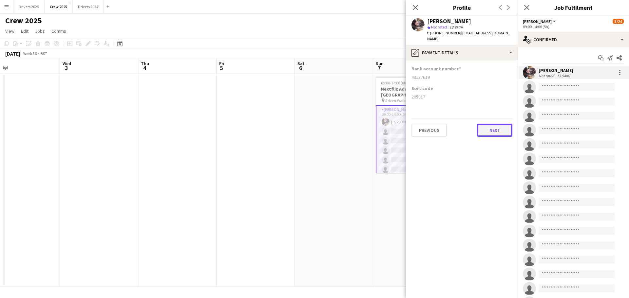
click at [496, 126] on button "Next" at bounding box center [494, 130] width 35 height 13
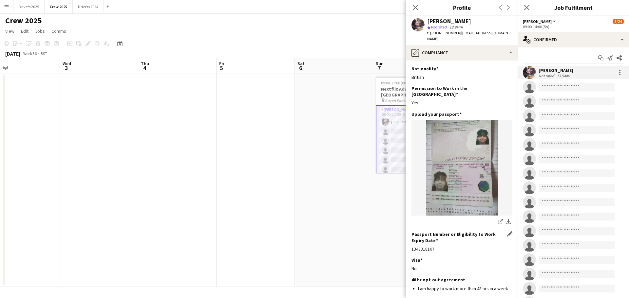
scroll to position [43, 0]
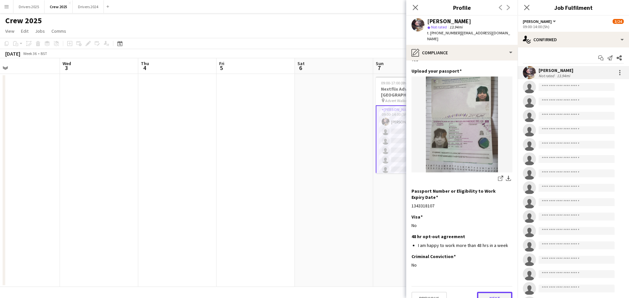
click at [494, 292] on button "Next" at bounding box center [494, 298] width 35 height 13
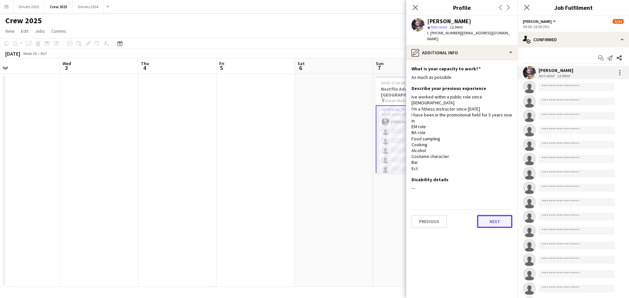
click at [495, 215] on button "Next" at bounding box center [494, 221] width 35 height 13
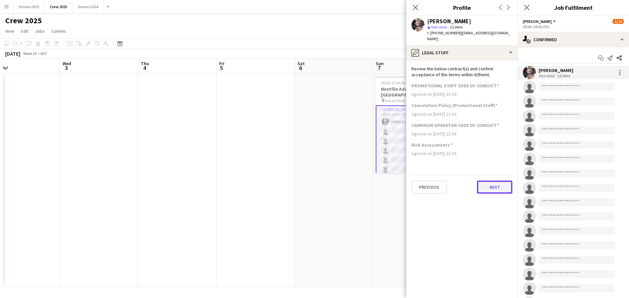
click at [502, 183] on button "Next" at bounding box center [494, 187] width 35 height 13
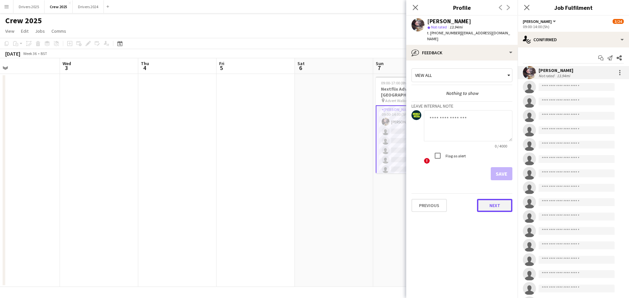
click at [504, 200] on button "Next" at bounding box center [494, 205] width 35 height 13
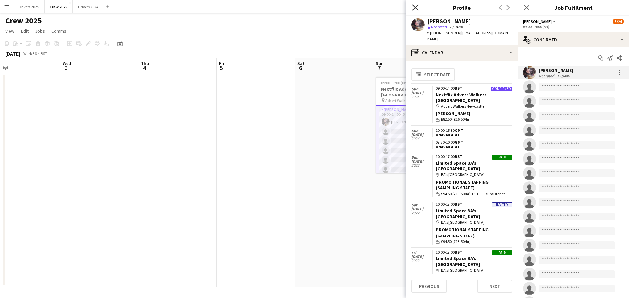
click at [416, 6] on icon "Close pop-in" at bounding box center [415, 7] width 6 height 6
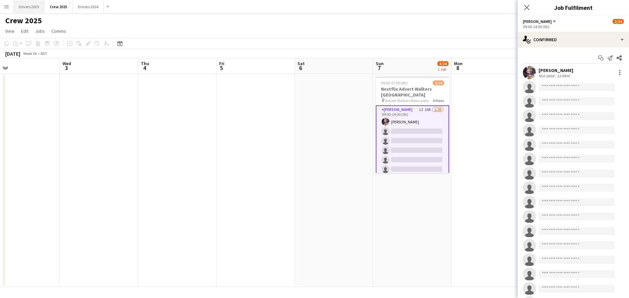
click at [27, 8] on button "Drivers 2025 Close" at bounding box center [28, 6] width 31 height 13
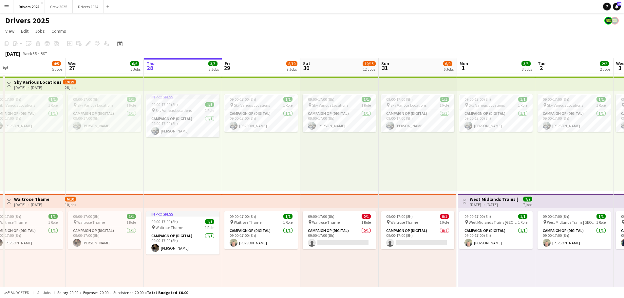
scroll to position [0, 132]
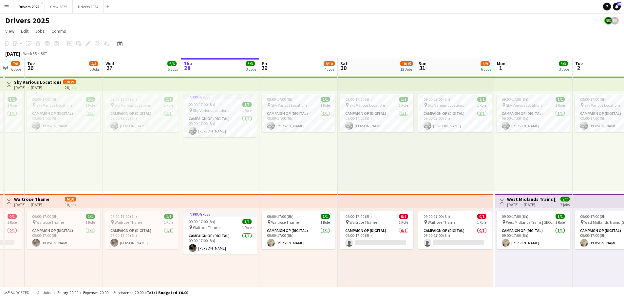
drag, startPoint x: 85, startPoint y: 179, endPoint x: 188, endPoint y: 176, distance: 102.9
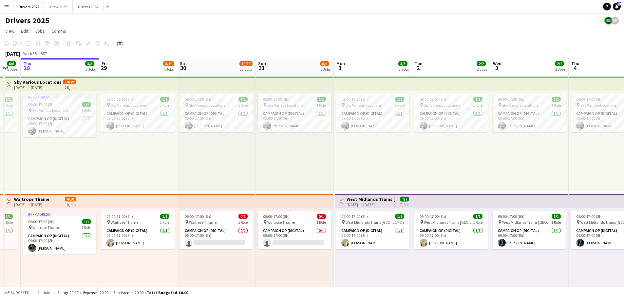
scroll to position [0, 194]
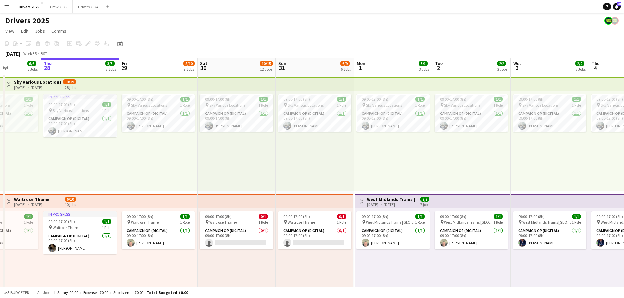
drag, startPoint x: 467, startPoint y: 171, endPoint x: 326, endPoint y: 155, distance: 141.0
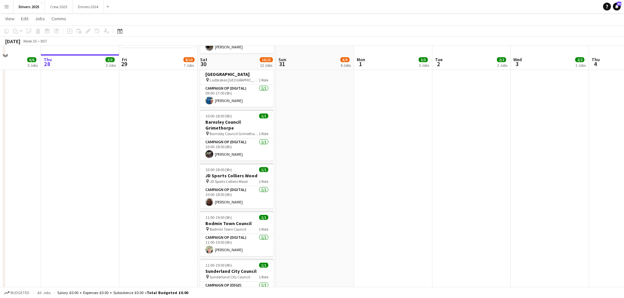
scroll to position [786, 0]
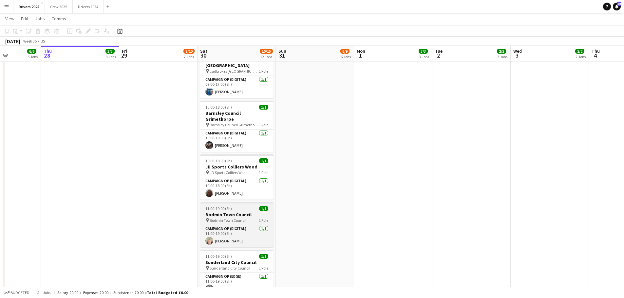
click at [228, 212] on h3 "Bodmin Town Council" at bounding box center [236, 215] width 73 height 6
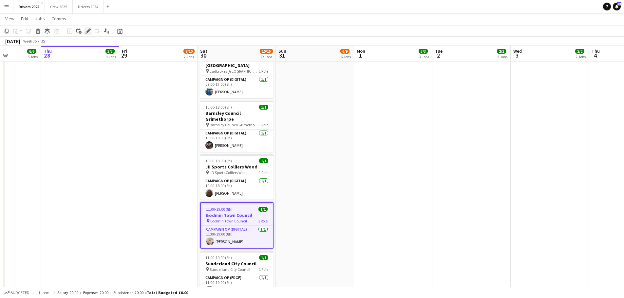
click at [87, 32] on icon at bounding box center [88, 31] width 4 height 4
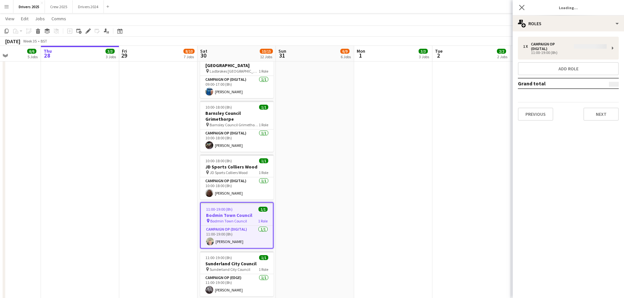
type input "**********"
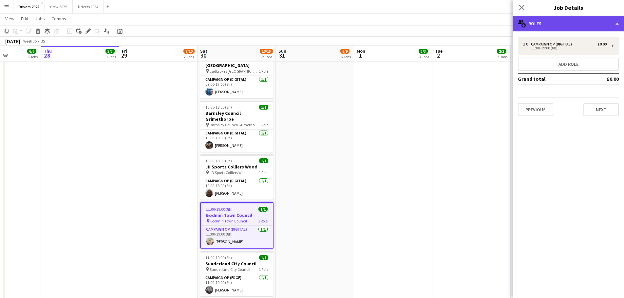
click at [541, 22] on div "multiple-users-add Roles" at bounding box center [568, 24] width 111 height 16
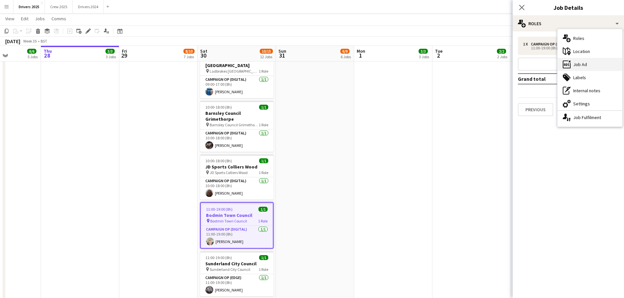
click at [581, 65] on div "ads-window Job Ad" at bounding box center [589, 64] width 65 height 13
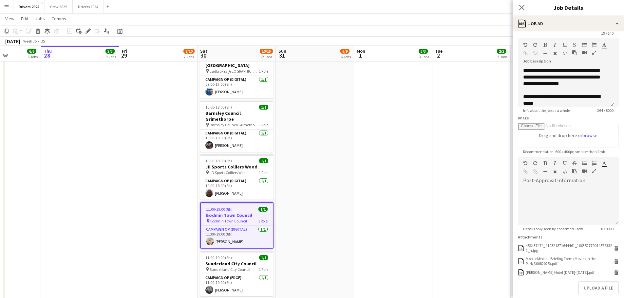
scroll to position [57, 0]
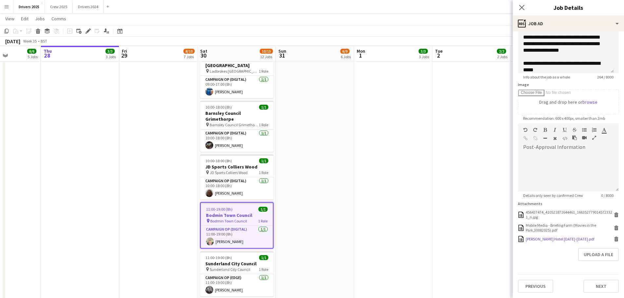
click at [615, 239] on icon at bounding box center [616, 240] width 3 height 3
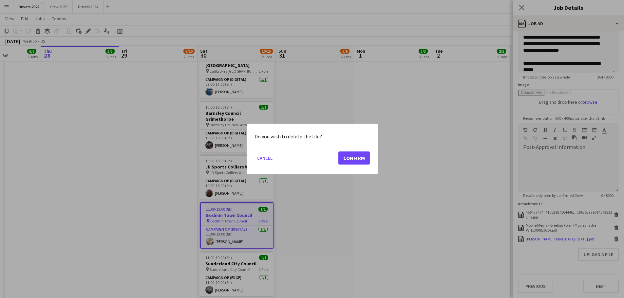
scroll to position [0, 0]
click at [354, 159] on button "Confirm" at bounding box center [353, 158] width 31 height 13
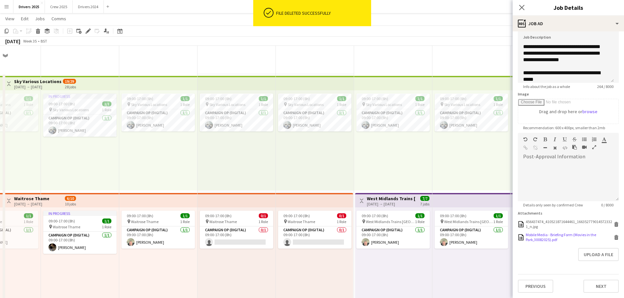
scroll to position [47, 0]
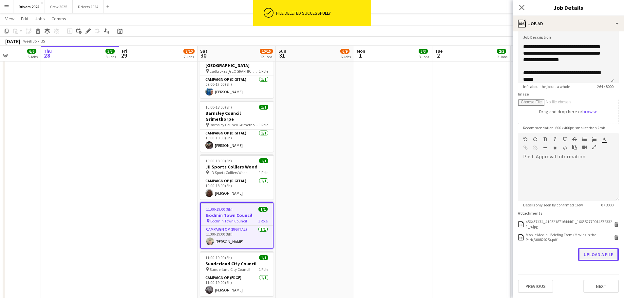
click at [593, 253] on button "Upload a file" at bounding box center [598, 254] width 41 height 13
click at [518, 5] on app-icon "Close pop-in" at bounding box center [521, 7] width 9 height 9
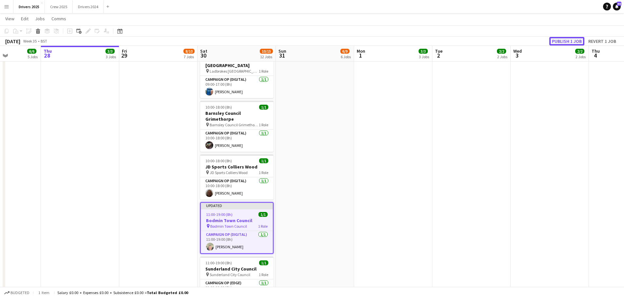
click at [570, 40] on button "Publish 1 job" at bounding box center [566, 41] width 35 height 9
